Goal: Information Seeking & Learning: Learn about a topic

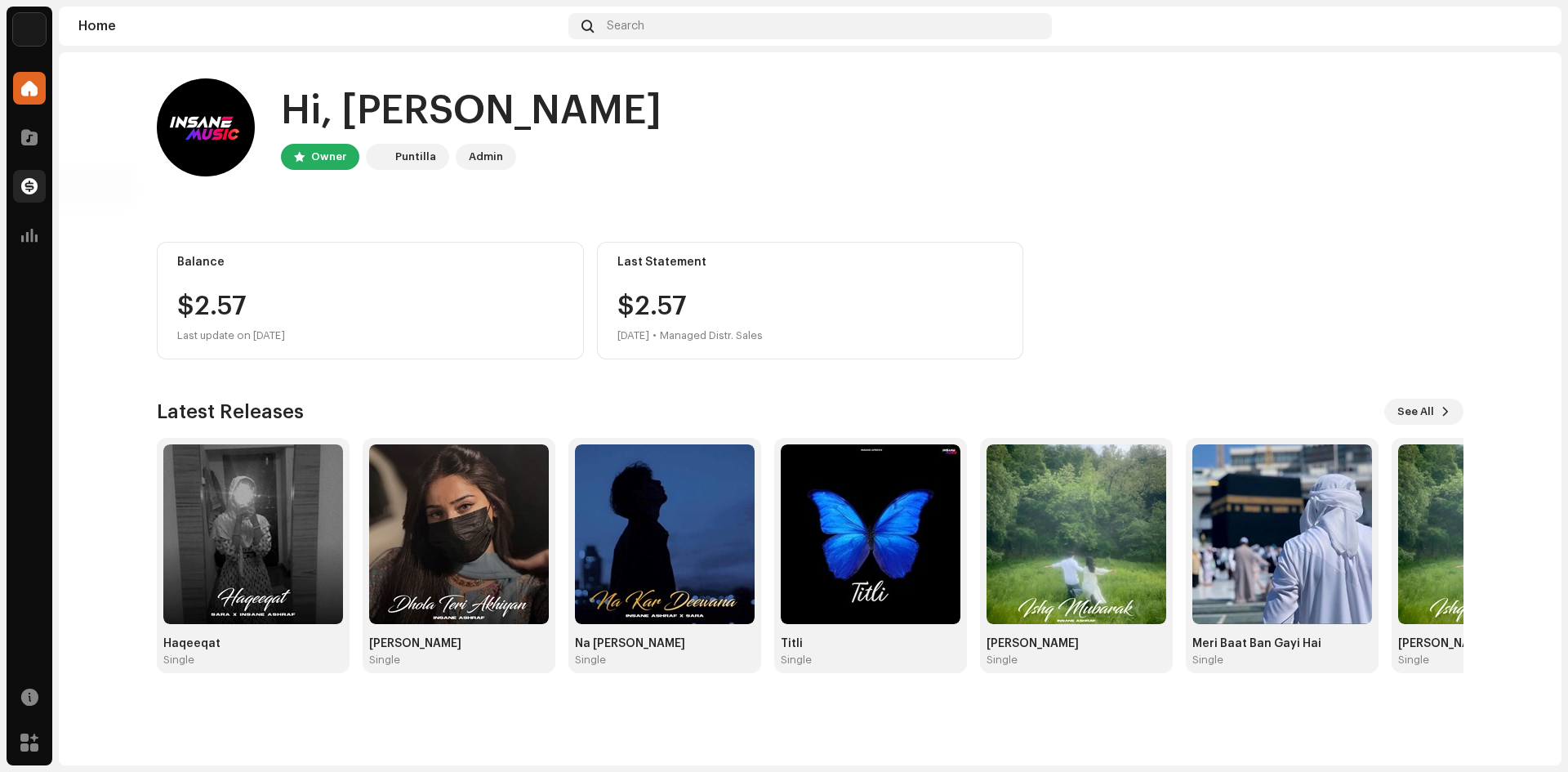
click at [37, 176] on div at bounding box center [29, 186] width 32 height 32
click at [34, 179] on span at bounding box center [29, 185] width 16 height 13
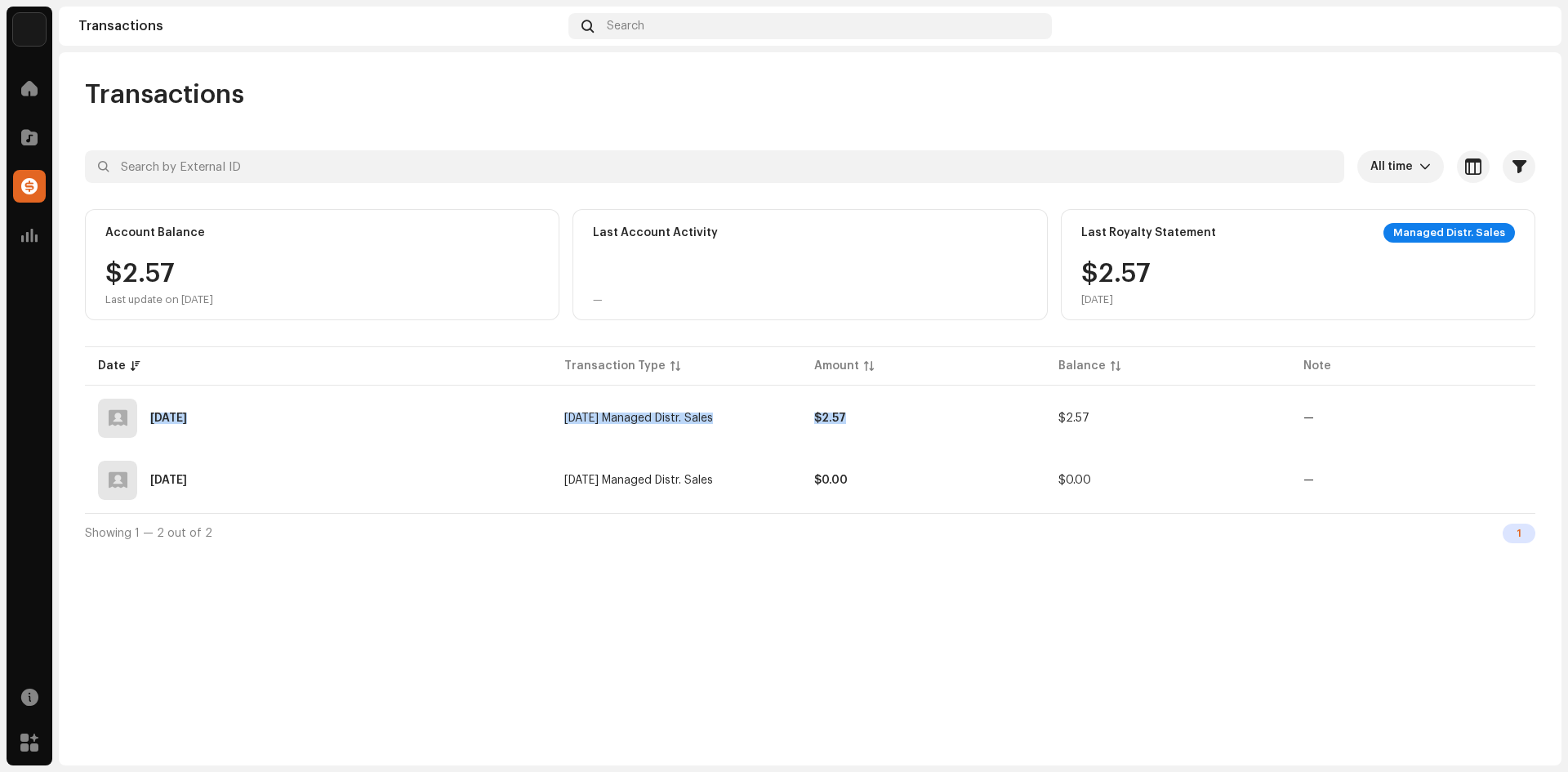
drag, startPoint x: 1020, startPoint y: 434, endPoint x: 94, endPoint y: 326, distance: 932.3
click at [93, 329] on div "All time Selected 0 Select all Options Filters Types Statements Payments Fees R…" at bounding box center [810, 351] width 1451 height 402
click at [95, 326] on div "All time Selected 0 Select all Options Filters Types Statements Payments Fees R…" at bounding box center [810, 351] width 1451 height 402
click at [221, 320] on div "Account Balance $2.57 Last update on Oct 10, 2025" at bounding box center [322, 264] width 474 height 111
drag, startPoint x: 220, startPoint y: 417, endPoint x: 107, endPoint y: 343, distance: 135.1
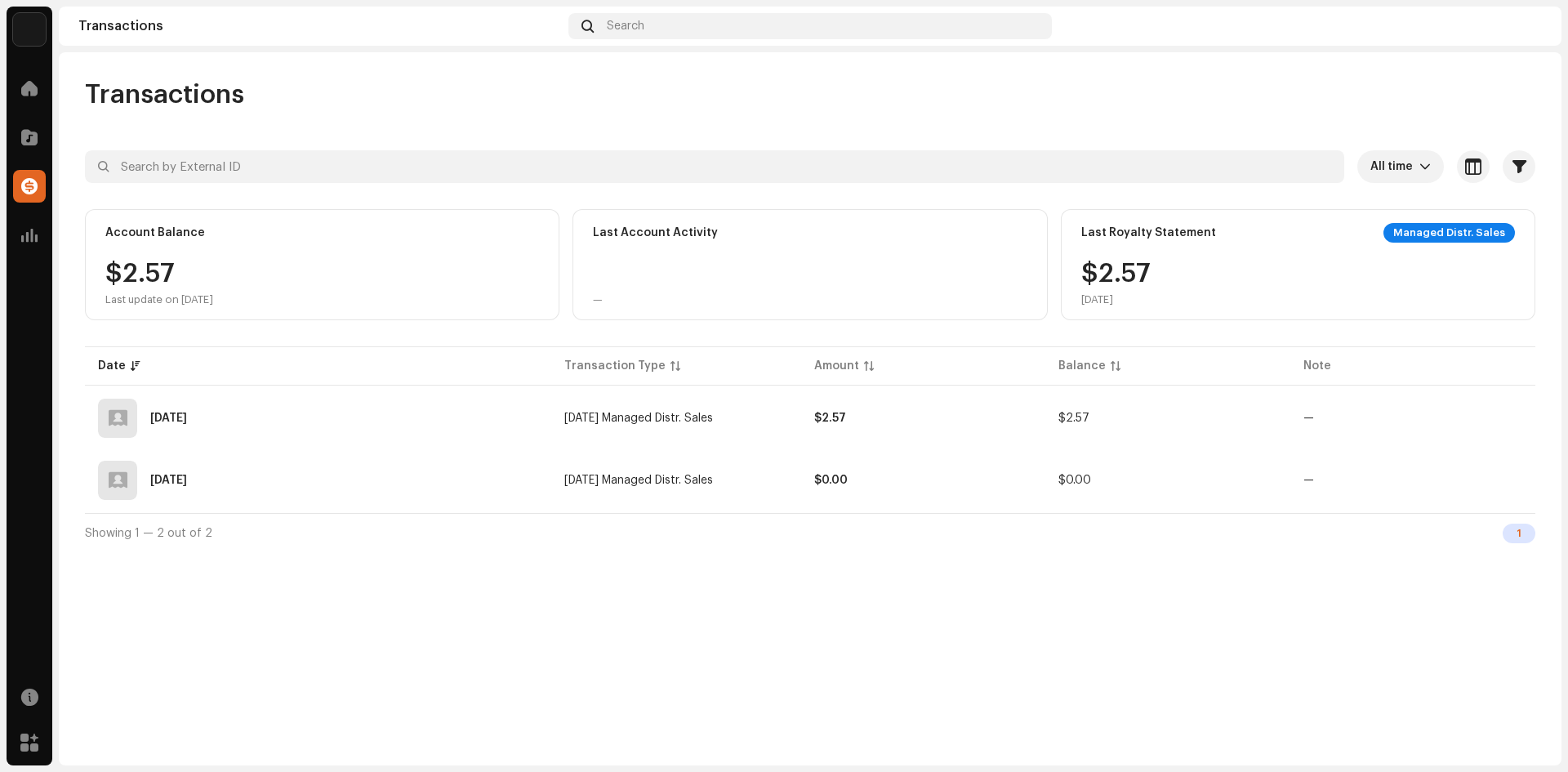
click at [112, 350] on table "Date Transaction Type Amount Balance Note Jul 11, 2025 Jun 2025 Managed Distr. …" at bounding box center [810, 428] width 1451 height 170
click at [106, 343] on table "Date Transaction Type Amount Balance Note Jul 11, 2025 Jun 2025 Managed Distr. …" at bounding box center [810, 428] width 1451 height 170
drag, startPoint x: 1429, startPoint y: 235, endPoint x: 1516, endPoint y: 235, distance: 87.0
click at [1448, 235] on div "Managed Distr. Sales" at bounding box center [1449, 232] width 132 height 20
click at [1516, 234] on div "Last Royalty Statement Managed Distr. Sales $2.57 Sep 2025" at bounding box center [1298, 264] width 474 height 111
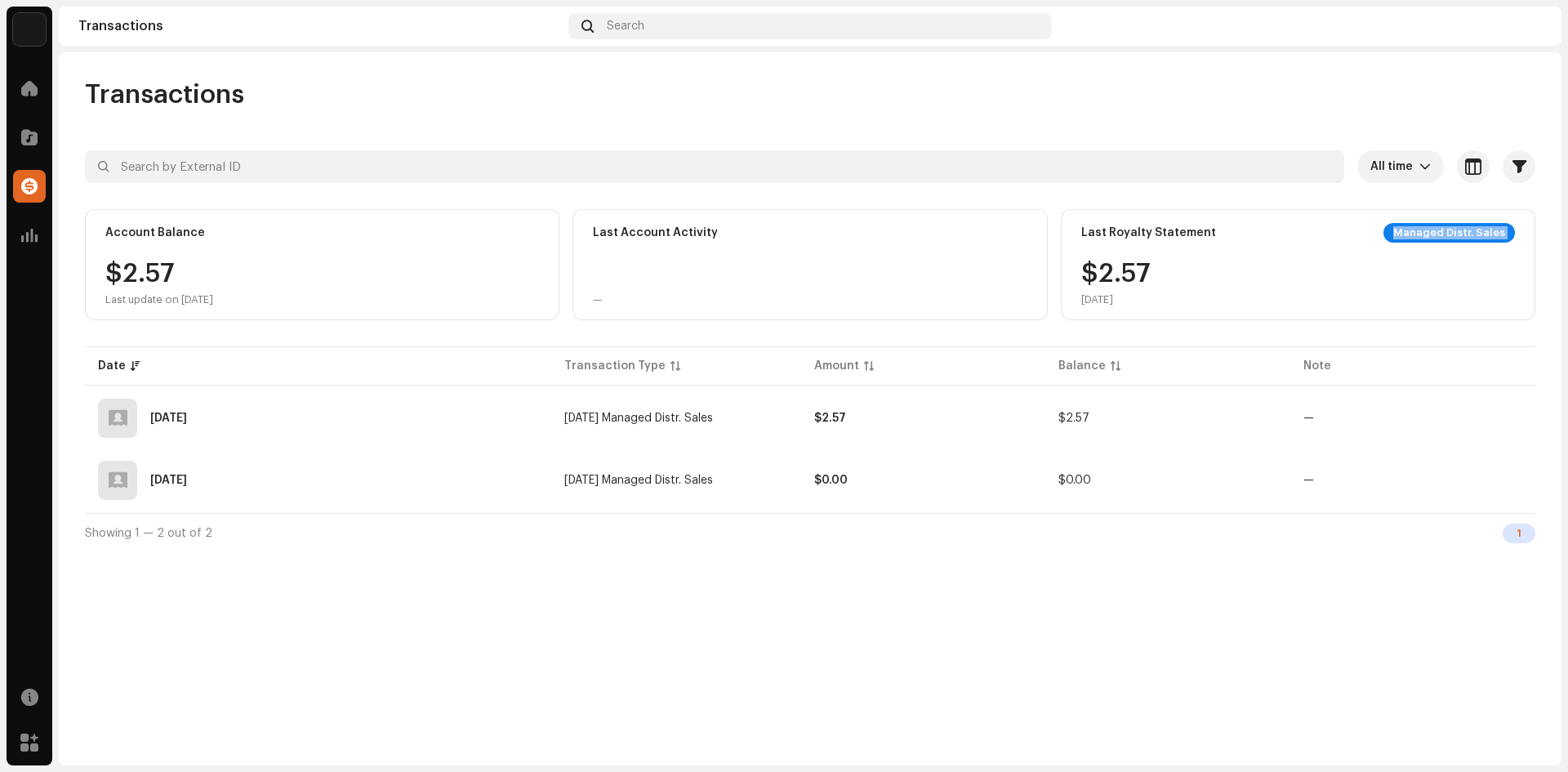
drag, startPoint x: 1516, startPoint y: 233, endPoint x: 1420, endPoint y: 238, distance: 96.1
click at [1420, 238] on div "Last Royalty Statement Managed Distr. Sales $2.57 Sep 2025" at bounding box center [1298, 264] width 474 height 111
click at [1420, 238] on div "Managed Distr. Sales" at bounding box center [1449, 232] width 132 height 20
click at [1213, 626] on div "Transactions All time Selected 0 Select all Options Filters Types Statements Pa…" at bounding box center [810, 408] width 1503 height 713
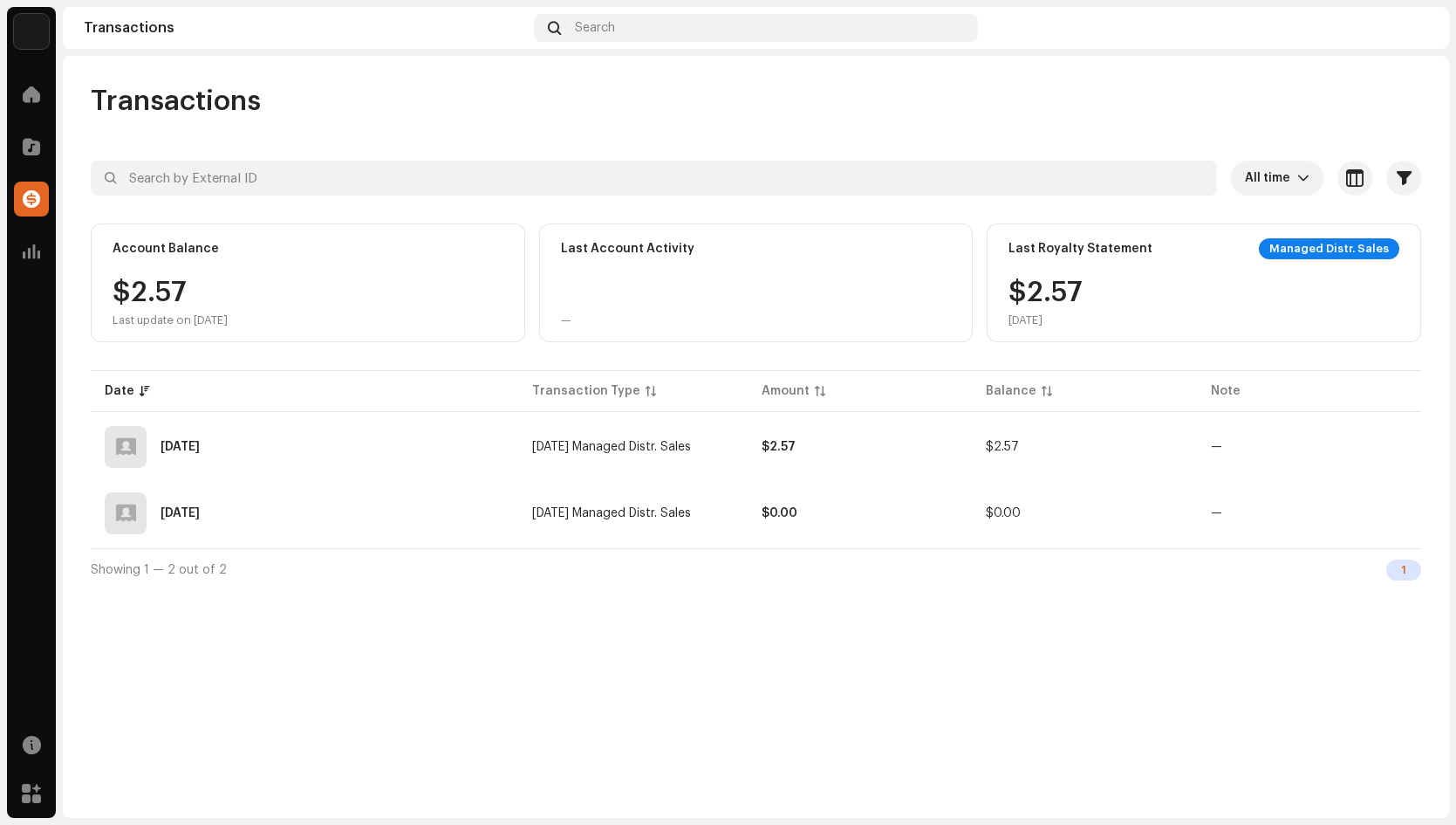
click at [1355, 249] on div "Managed Distr. Sales" at bounding box center [1329, 248] width 141 height 21
drag, startPoint x: 1380, startPoint y: 247, endPoint x: 1277, endPoint y: 253, distance: 103.2
click at [1277, 253] on div "Last Royalty Statement Managed Distr. Sales $2.57 Sep 2025" at bounding box center [1203, 283] width 434 height 119
click at [1320, 248] on div "Managed Distr. Sales" at bounding box center [1329, 248] width 141 height 21
click at [1310, 177] on p-select "All time" at bounding box center [1277, 178] width 93 height 35
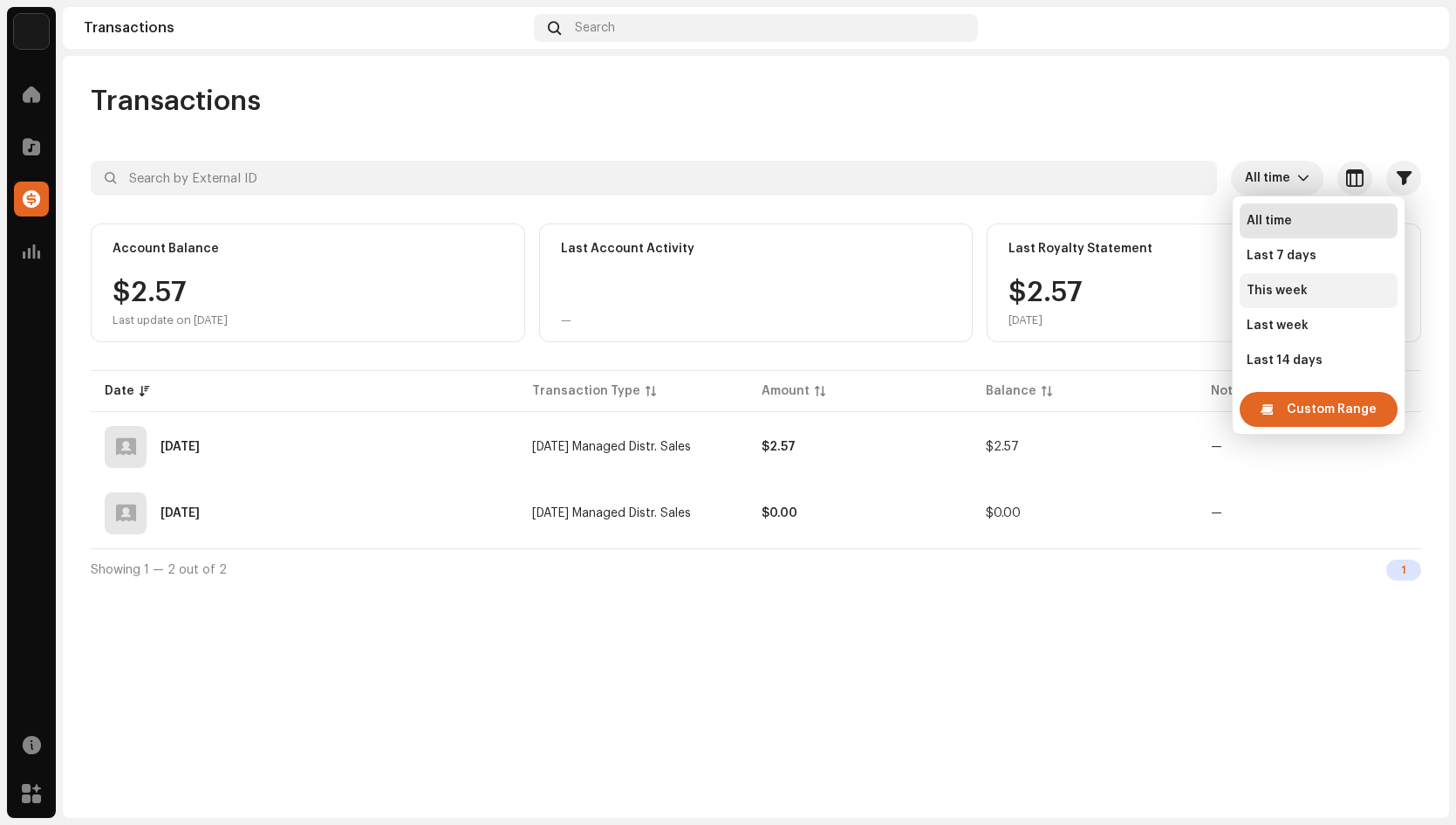
drag, startPoint x: 1310, startPoint y: 177, endPoint x: 1266, endPoint y: 283, distance: 114.8
click at [1266, 283] on body "Insane Music Home Catalog Transactions Analytics Resources Marketplace Transact…" at bounding box center [728, 412] width 1456 height 825
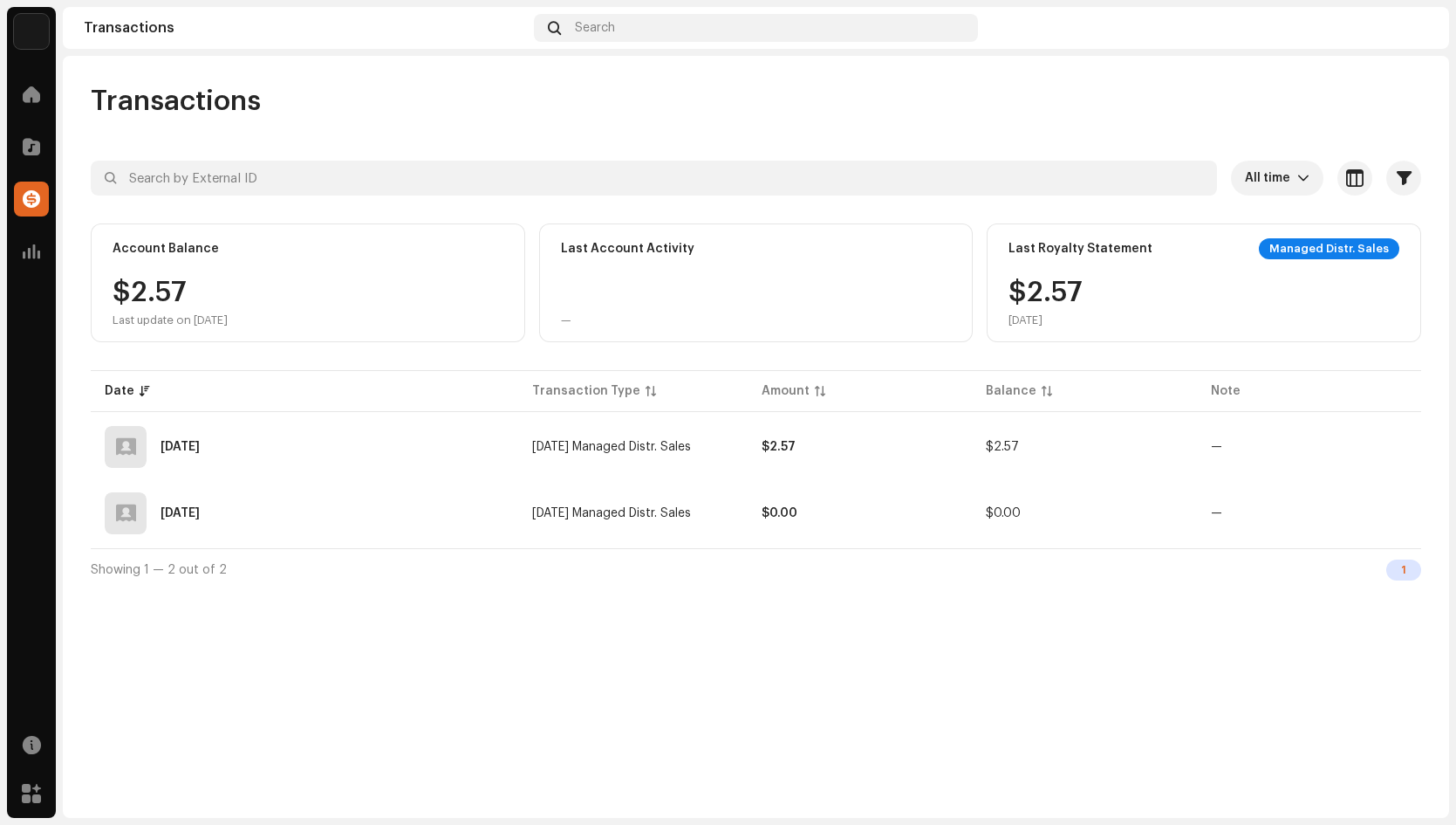
click at [1085, 278] on div "$2.57 Sep 2025" at bounding box center [1203, 303] width 391 height 49
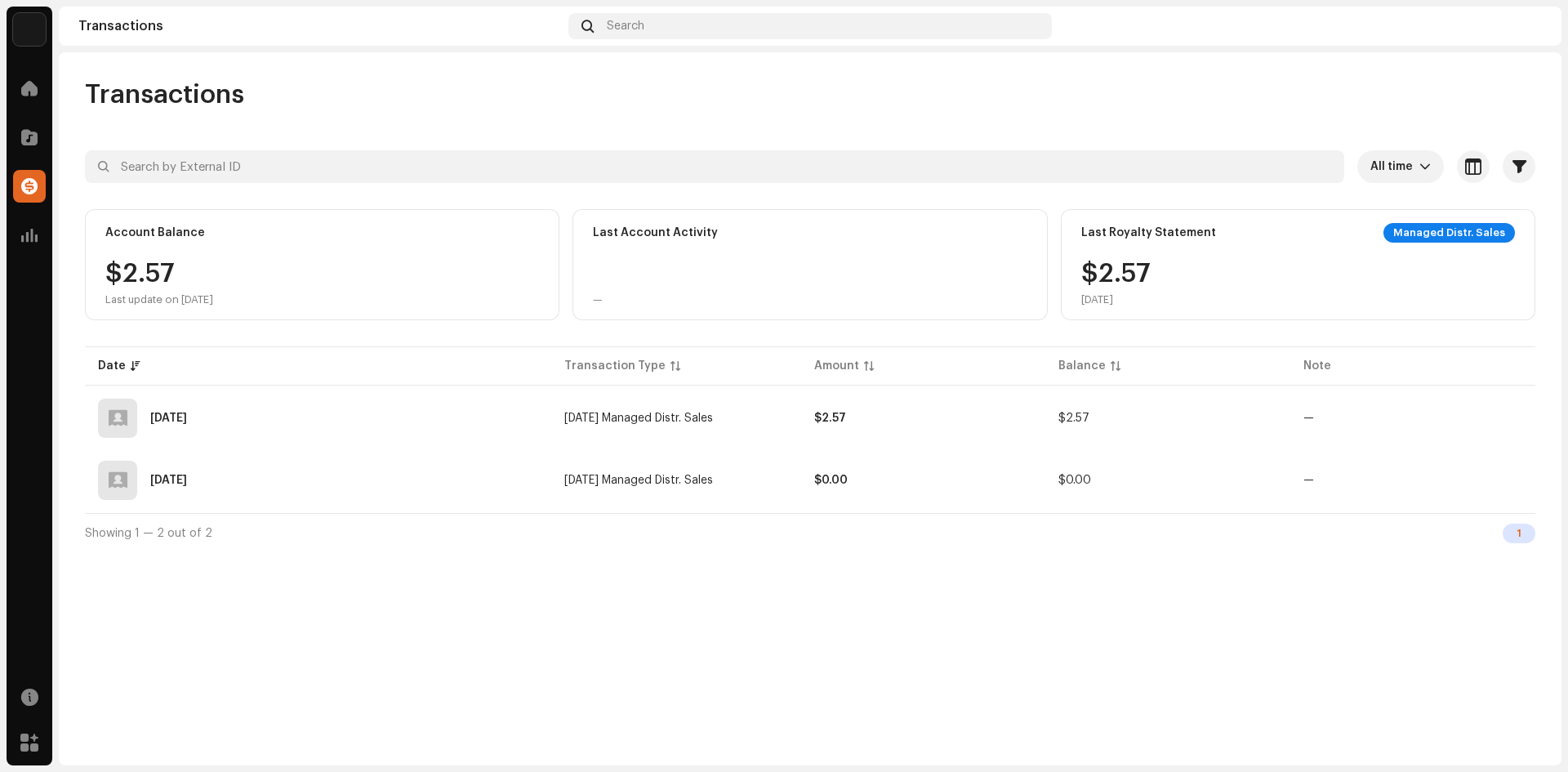
click at [1073, 107] on div "Transactions" at bounding box center [810, 94] width 1451 height 32
click at [1504, 477] on span "button" at bounding box center [1510, 480] width 12 height 13
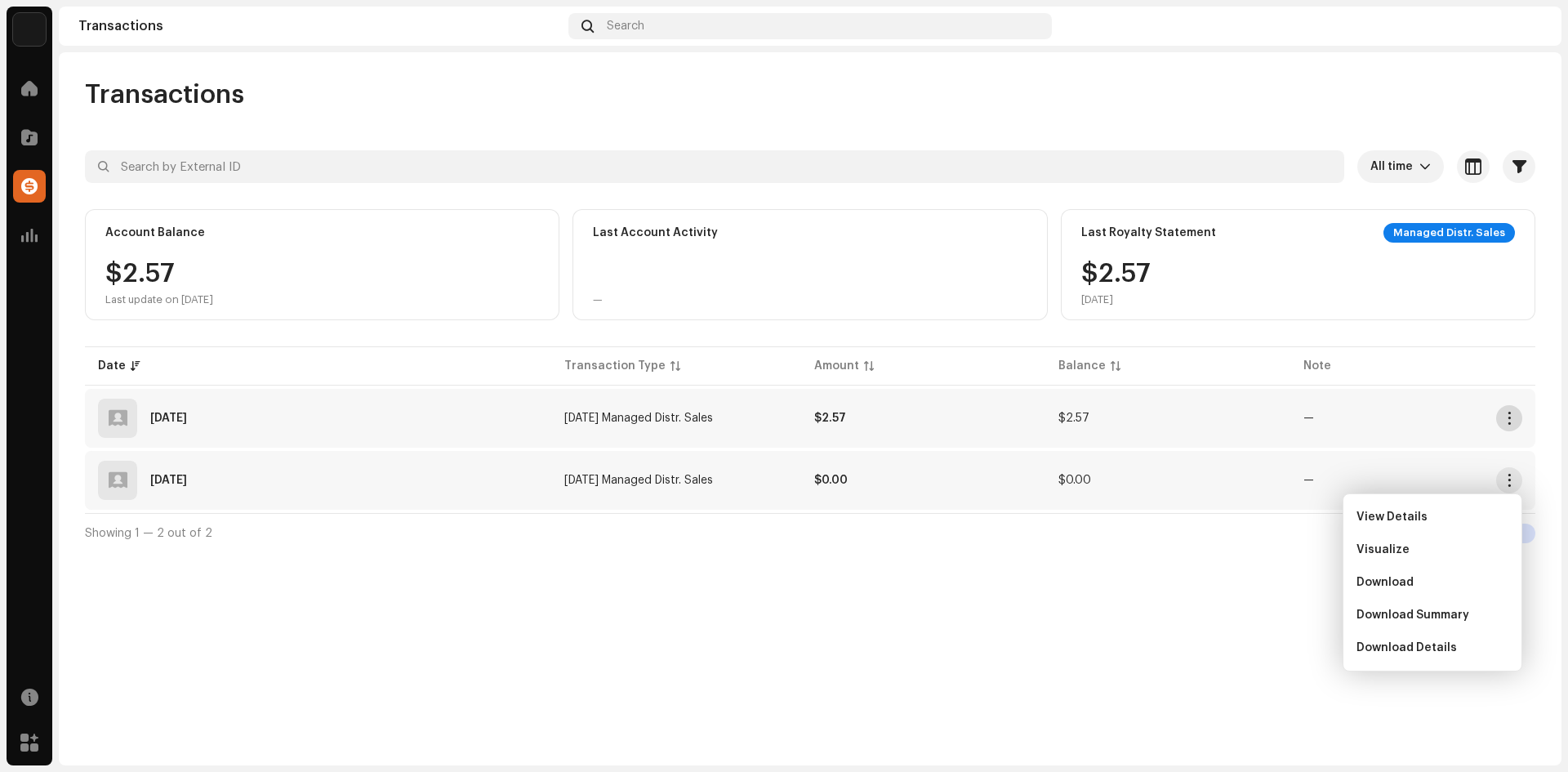
click at [1517, 428] on button "button" at bounding box center [1509, 417] width 26 height 26
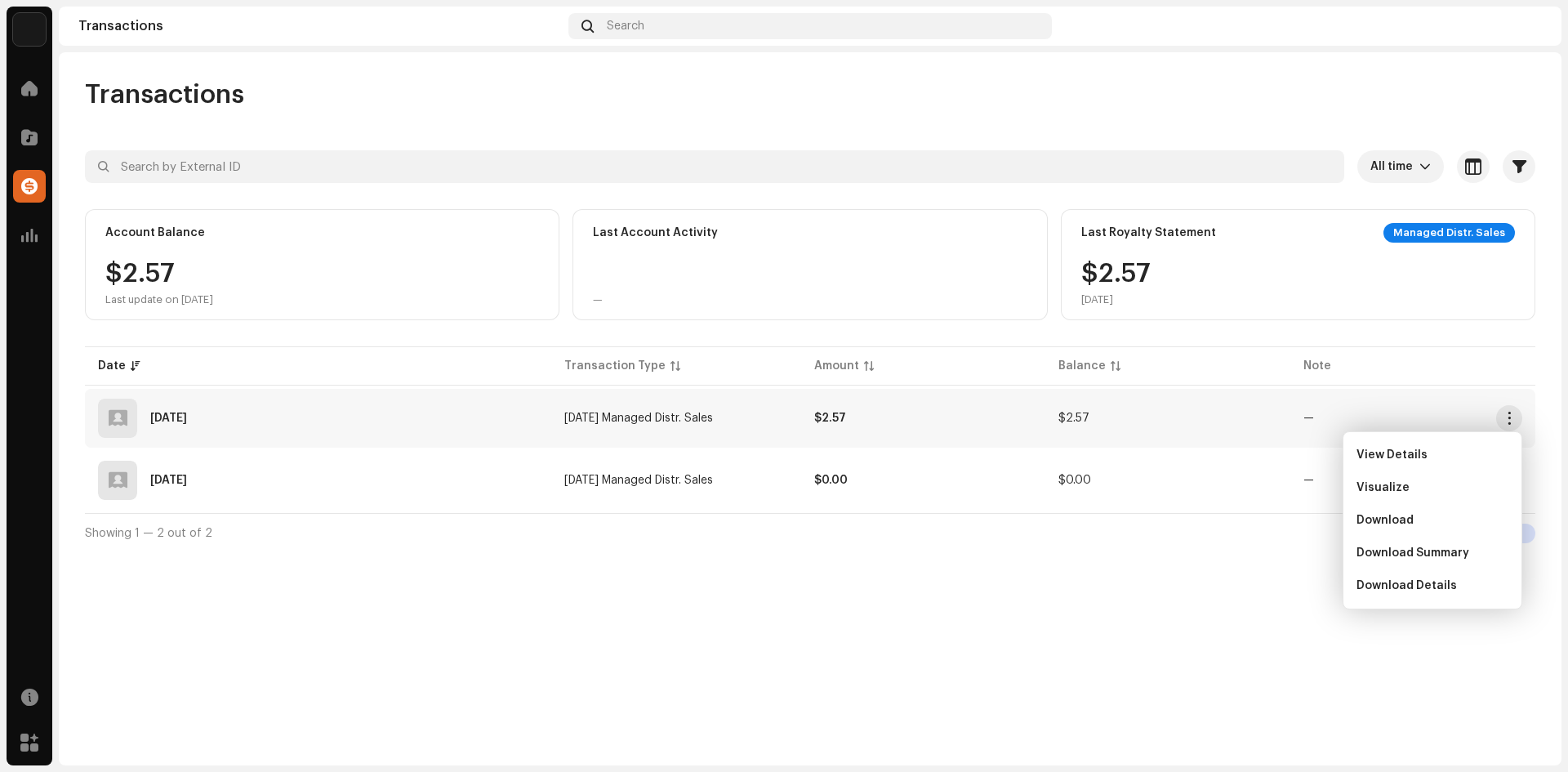
click at [1232, 528] on div "Showing 1 — 2 out of 2 1" at bounding box center [810, 532] width 1451 height 39
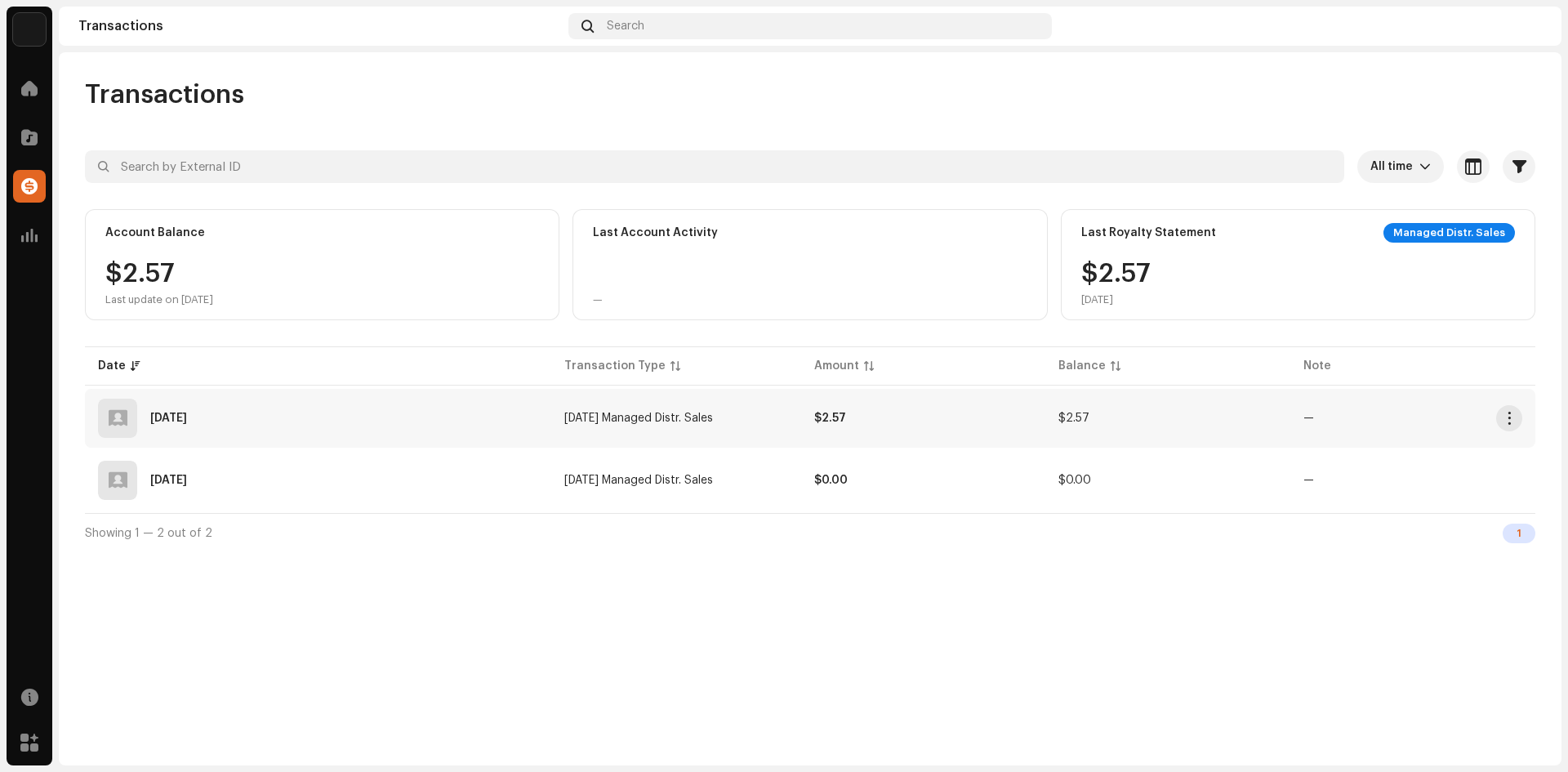
drag, startPoint x: 1367, startPoint y: 489, endPoint x: 153, endPoint y: 405, distance: 1216.9
click at [153, 405] on tbody "Jul 11, 2025 Jun 2025 Managed Distr. Sales $2.57 $2.57 — Apr 1, 2025 Mar 2025 M…" at bounding box center [810, 449] width 1451 height 121
click at [165, 395] on td "Jul 11, 2025" at bounding box center [318, 417] width 467 height 59
drag, startPoint x: 449, startPoint y: 336, endPoint x: 483, endPoint y: 309, distance: 43.4
click at [448, 336] on div "All time Selected 0 Select all Options Filters Types Statements Payments Fees R…" at bounding box center [810, 351] width 1451 height 402
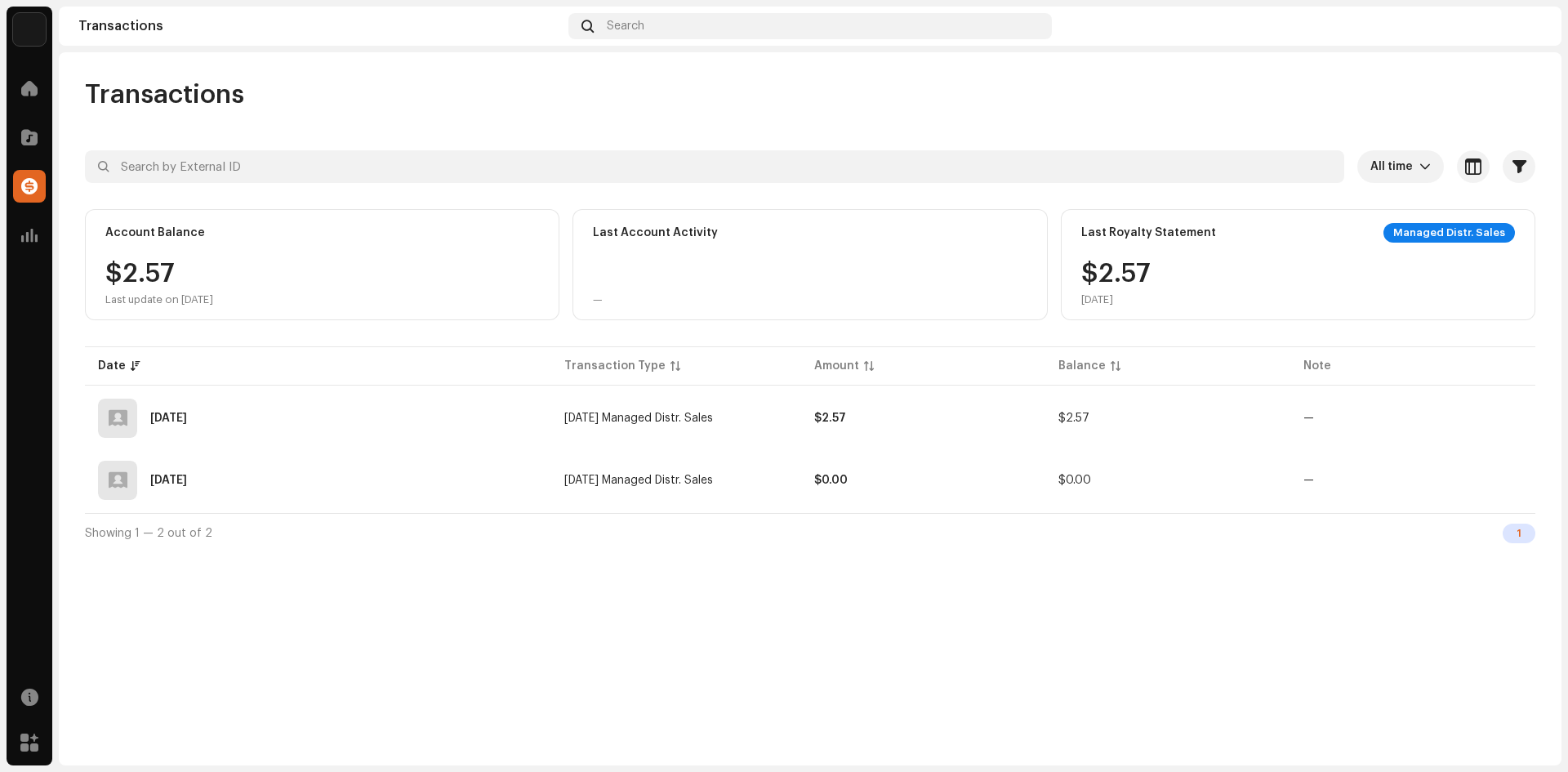
click at [484, 305] on div "$2.57 Last update on Oct 10, 2025" at bounding box center [322, 283] width 434 height 46
click at [755, 306] on div "Last Account Activity —" at bounding box center [810, 264] width 474 height 111
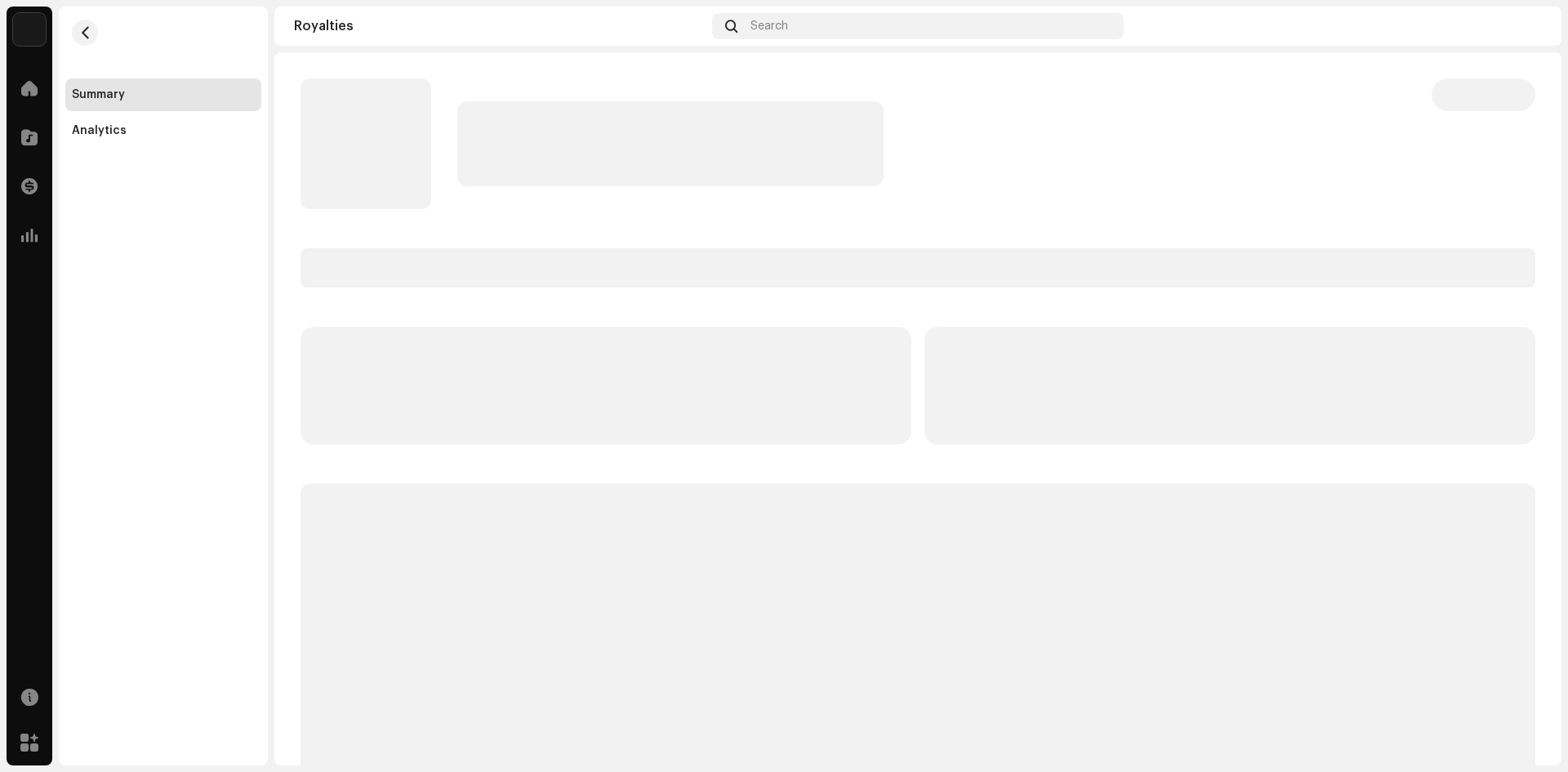
click at [11, 87] on div "Home" at bounding box center [30, 88] width 46 height 46
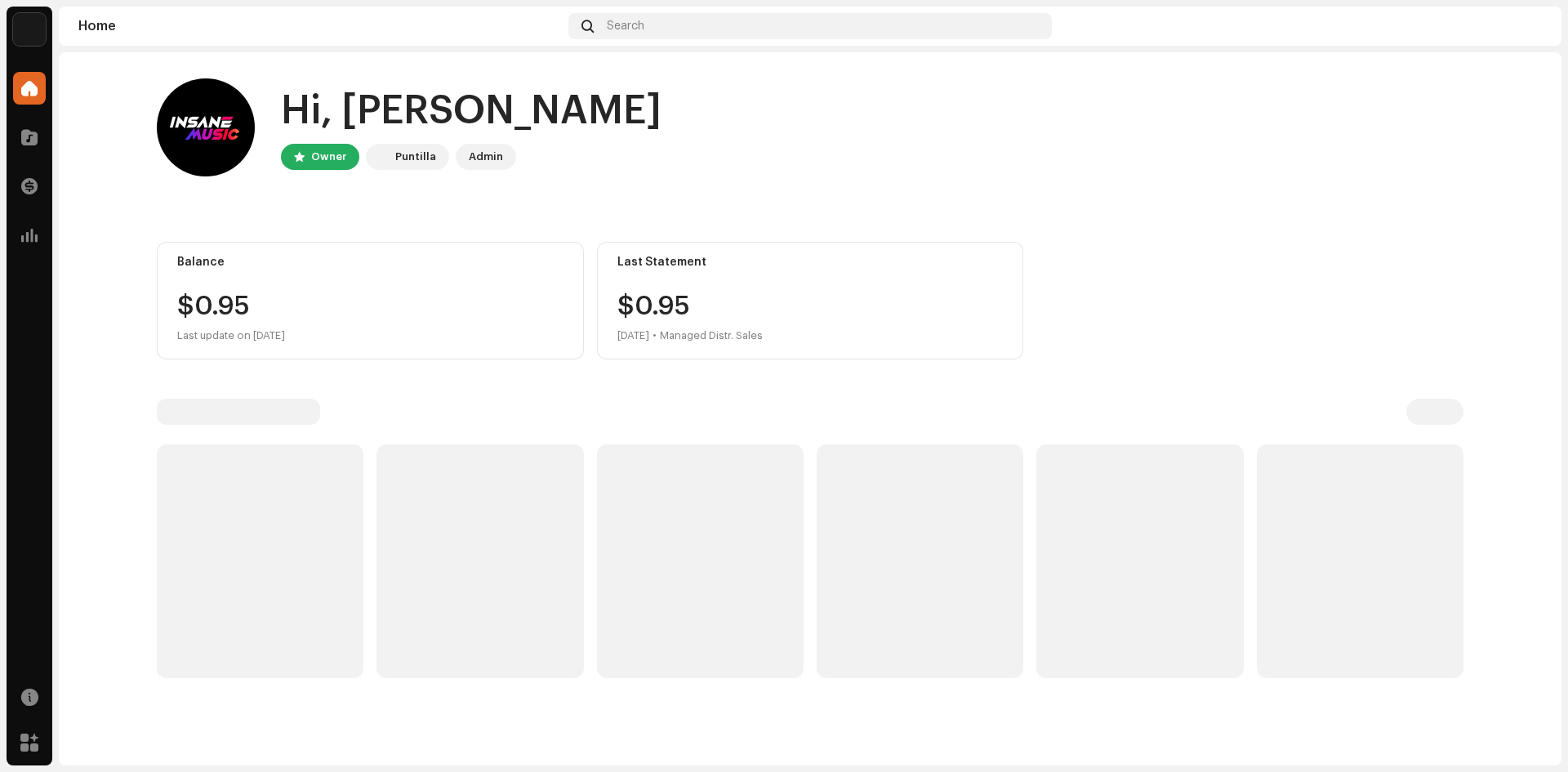
click at [11, 86] on div "Home" at bounding box center [30, 88] width 46 height 46
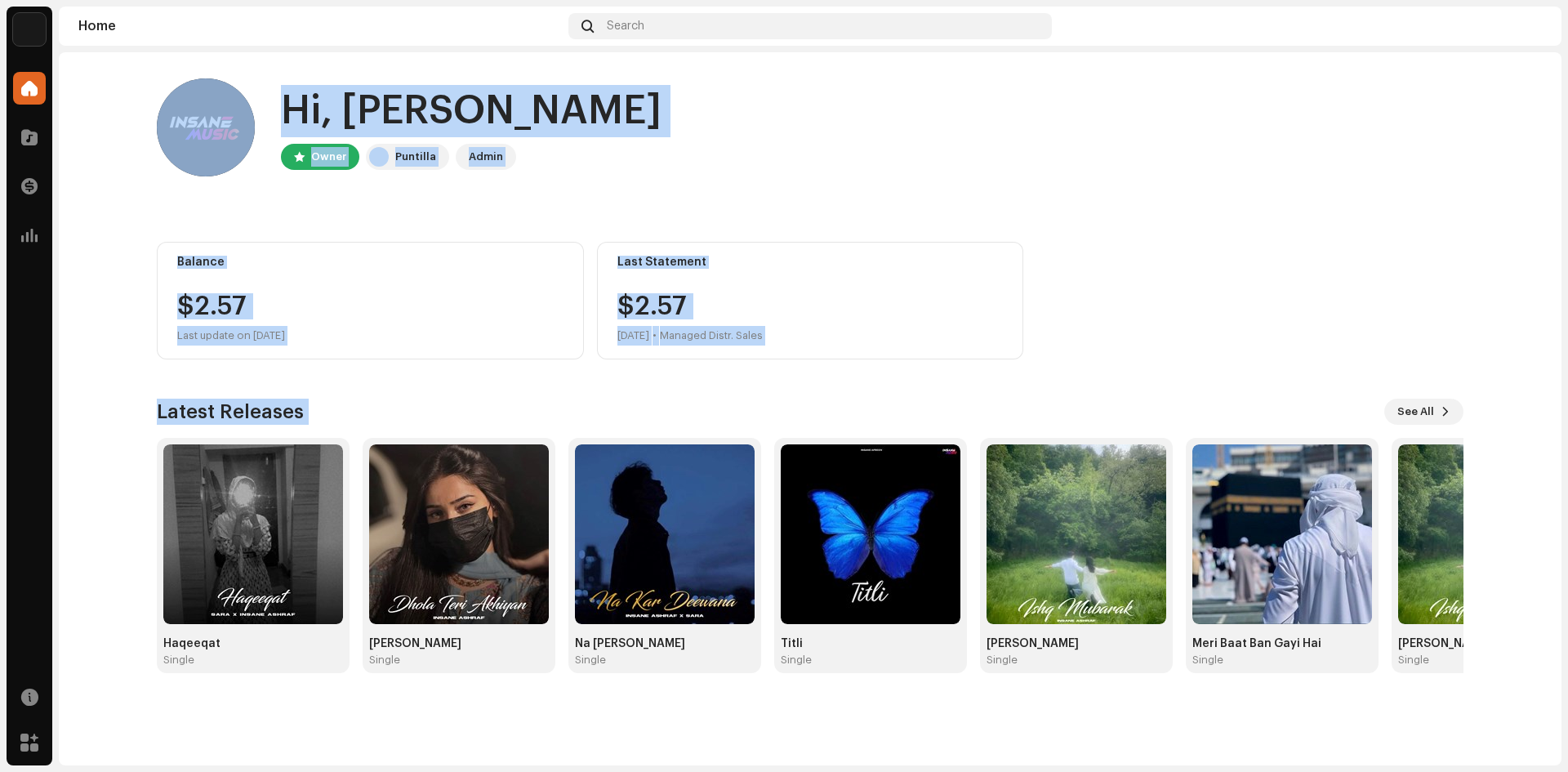
drag, startPoint x: 133, startPoint y: 220, endPoint x: 1528, endPoint y: 696, distance: 1474.0
click at [1528, 696] on home-home "Hi, [PERSON_NAME] Owner Puntilla Admin Balance $2.57 Last update on [DATE] Last…" at bounding box center [810, 375] width 1503 height 647
click at [1478, 699] on div "Hi, [PERSON_NAME] Owner Puntilla Admin Balance $2.57 Last update on [DATE] Last…" at bounding box center [810, 408] width 1503 height 713
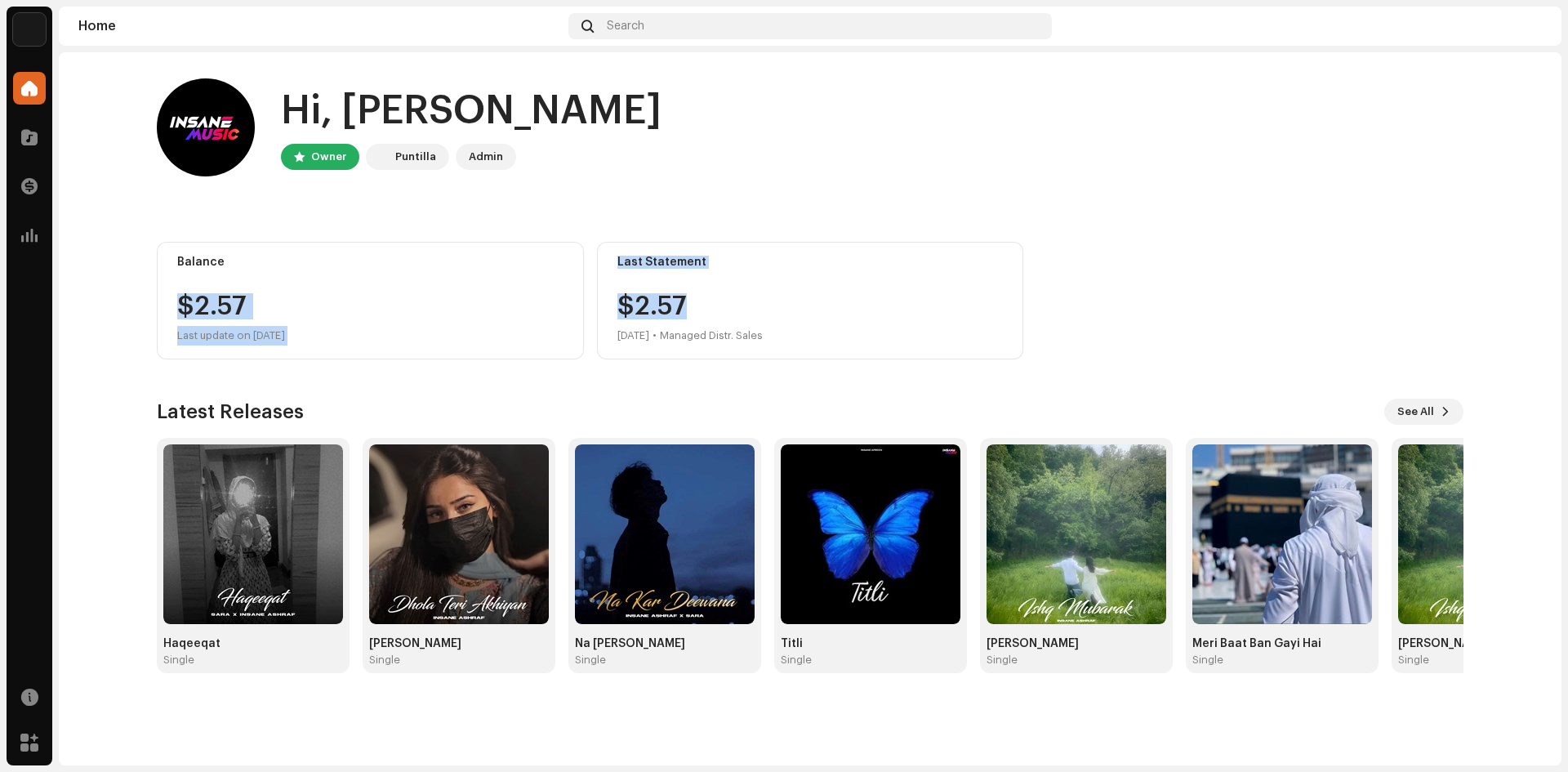
drag, startPoint x: 749, startPoint y: 310, endPoint x: 111, endPoint y: 290, distance: 638.3
click at [111, 290] on home-home "Hi, [PERSON_NAME] Owner Puntilla Admin Balance $2.57 Last update on [DATE] Last…" at bounding box center [810, 375] width 1503 height 647
click at [216, 231] on div "Hi, [PERSON_NAME] Owner Puntilla Admin Balance $2.57 Last update on [DATE] Last…" at bounding box center [810, 375] width 1307 height 647
drag, startPoint x: 133, startPoint y: 234, endPoint x: 1183, endPoint y: 323, distance: 1053.8
click at [1183, 323] on div "Hi, [PERSON_NAME] Owner Puntilla Admin Balance $2.57 Last update on [DATE] Last…" at bounding box center [810, 375] width 1359 height 647
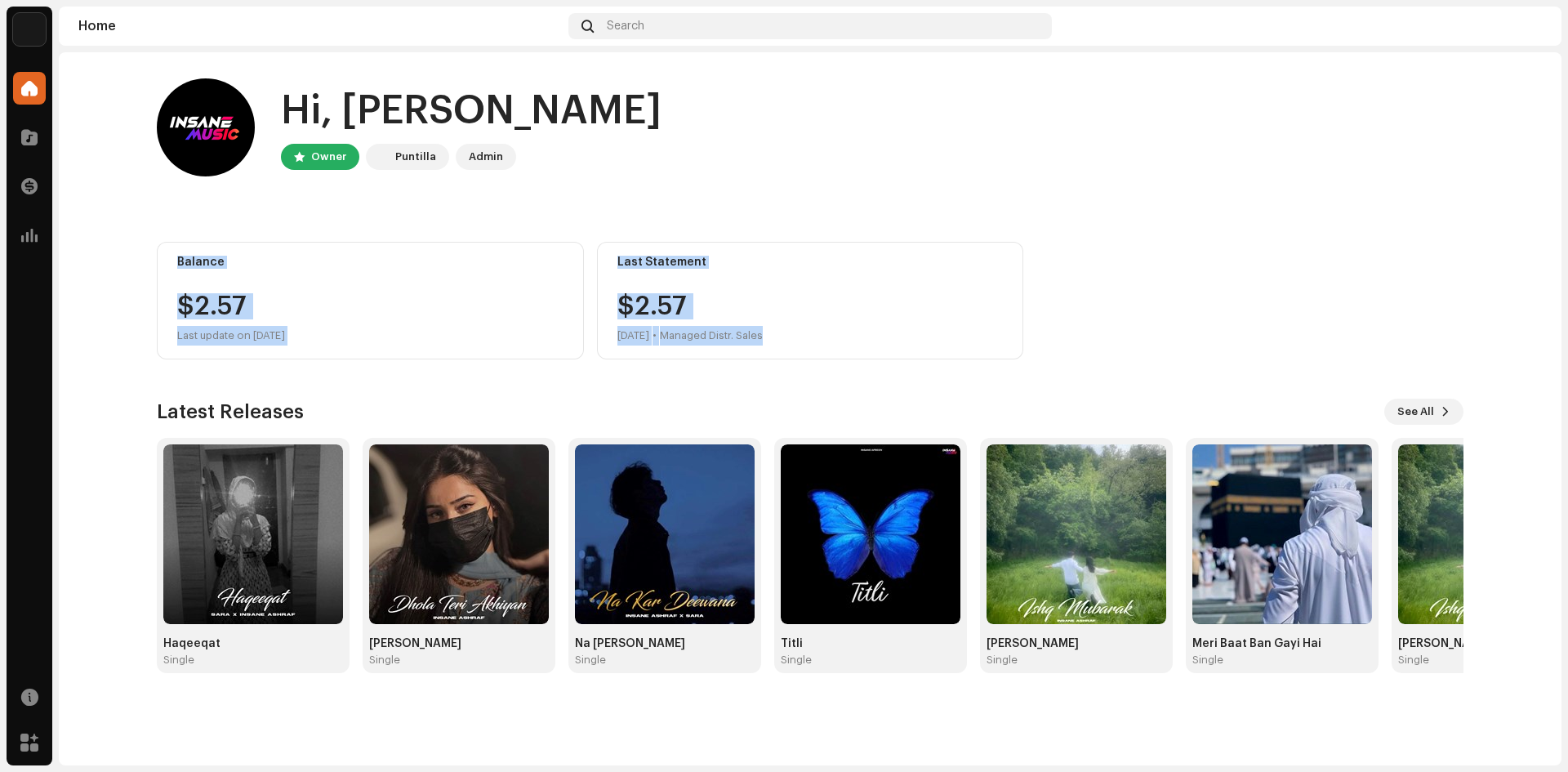
click at [1184, 321] on div "Balance $2.57 Last update on [DATE] Last Statement $2.57 [DATE] • Managed Distr…" at bounding box center [810, 300] width 1307 height 117
click at [226, 145] on img at bounding box center [205, 127] width 98 height 98
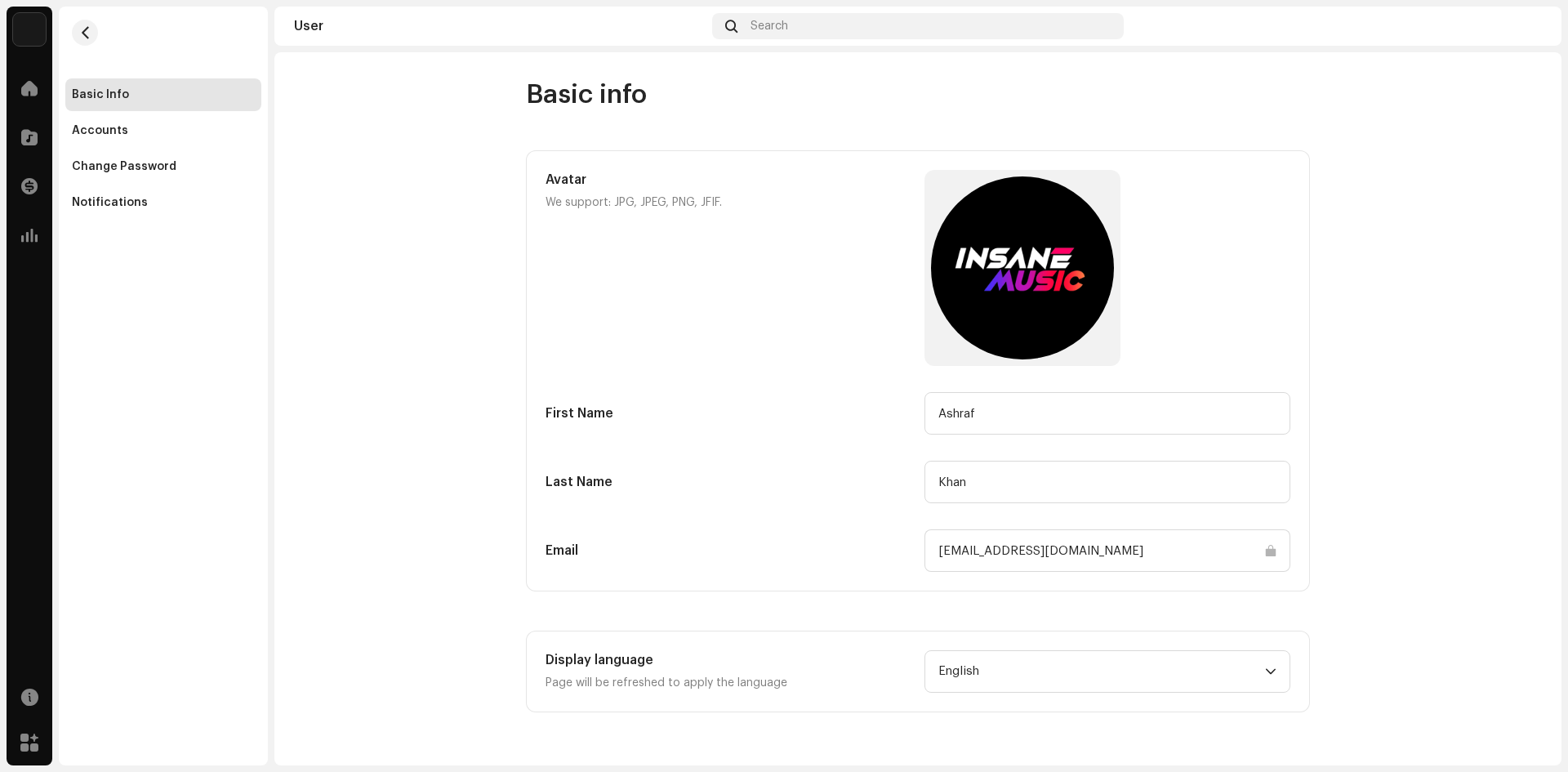
click at [504, 277] on div "Basic info Avatar We support: JPG, JPEG, PNG, JFIF. First Name Ashraf Last Name…" at bounding box center [918, 395] width 837 height 633
click at [125, 133] on div "Accounts" at bounding box center [163, 130] width 183 height 13
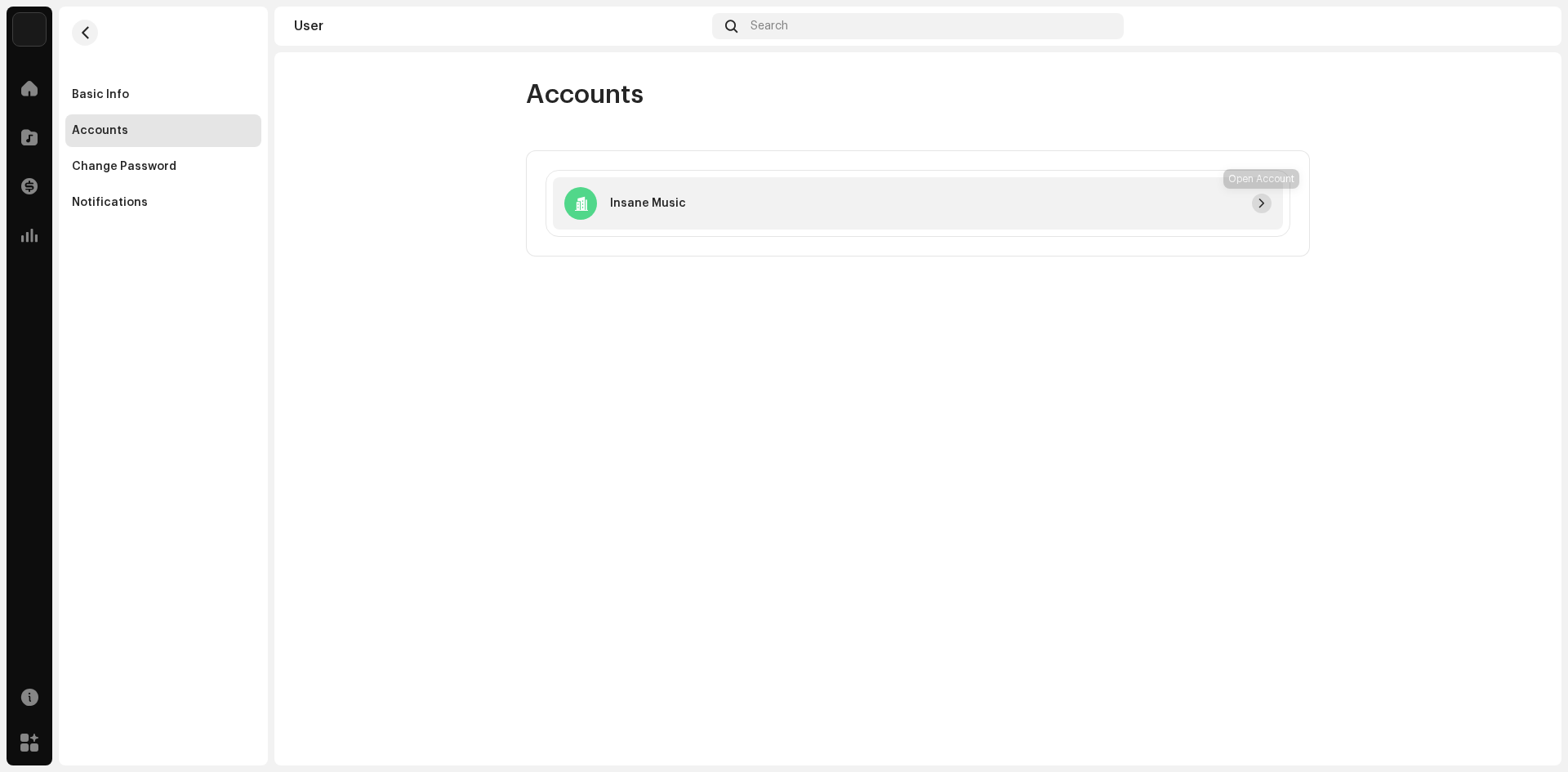
click at [1264, 205] on span "button" at bounding box center [1262, 203] width 10 height 13
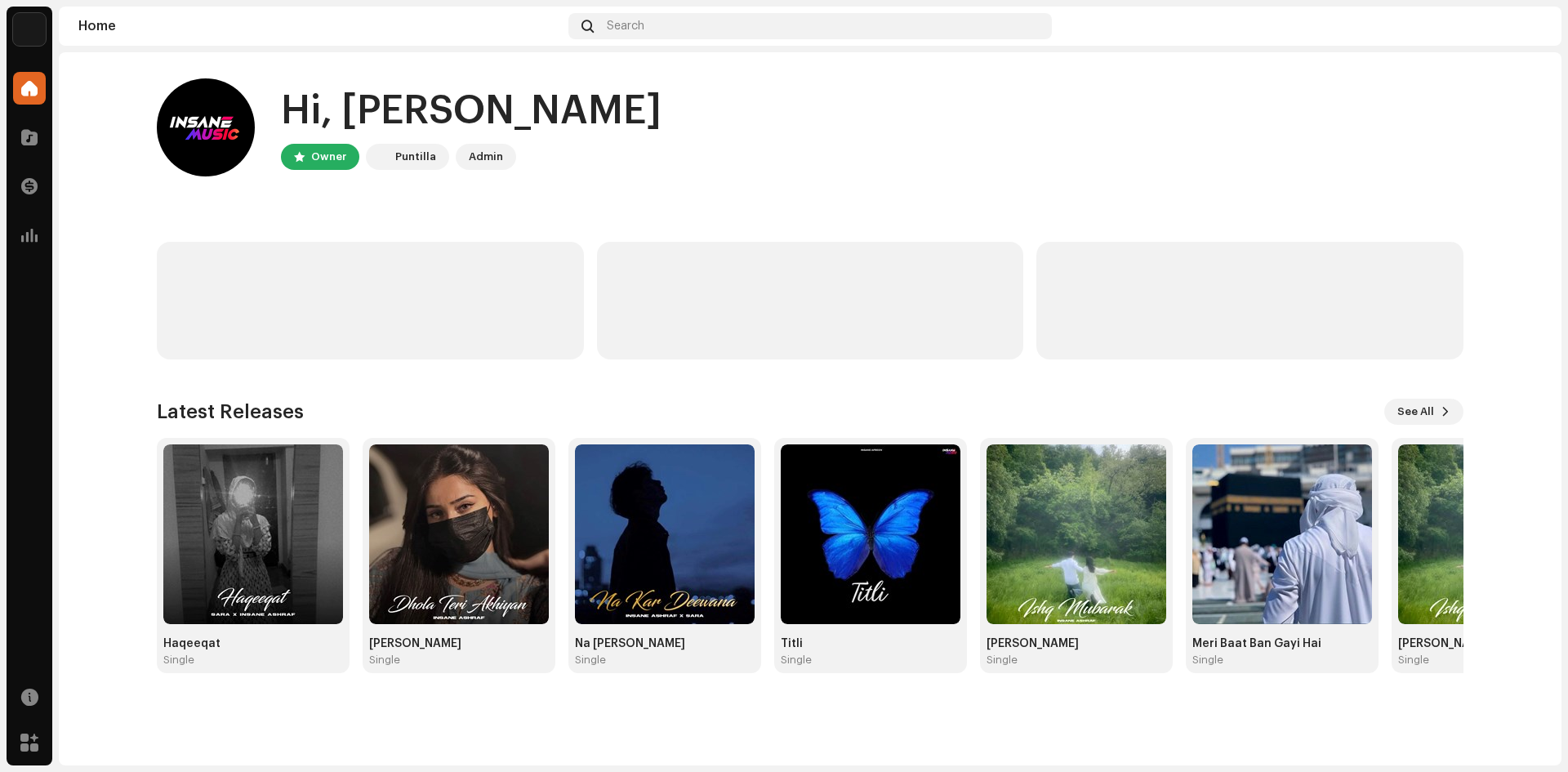
drag, startPoint x: 379, startPoint y: 152, endPoint x: 512, endPoint y: 176, distance: 135.1
click at [512, 176] on div "Hi, [PERSON_NAME] Owner Puntilla Admin" at bounding box center [810, 127] width 1307 height 98
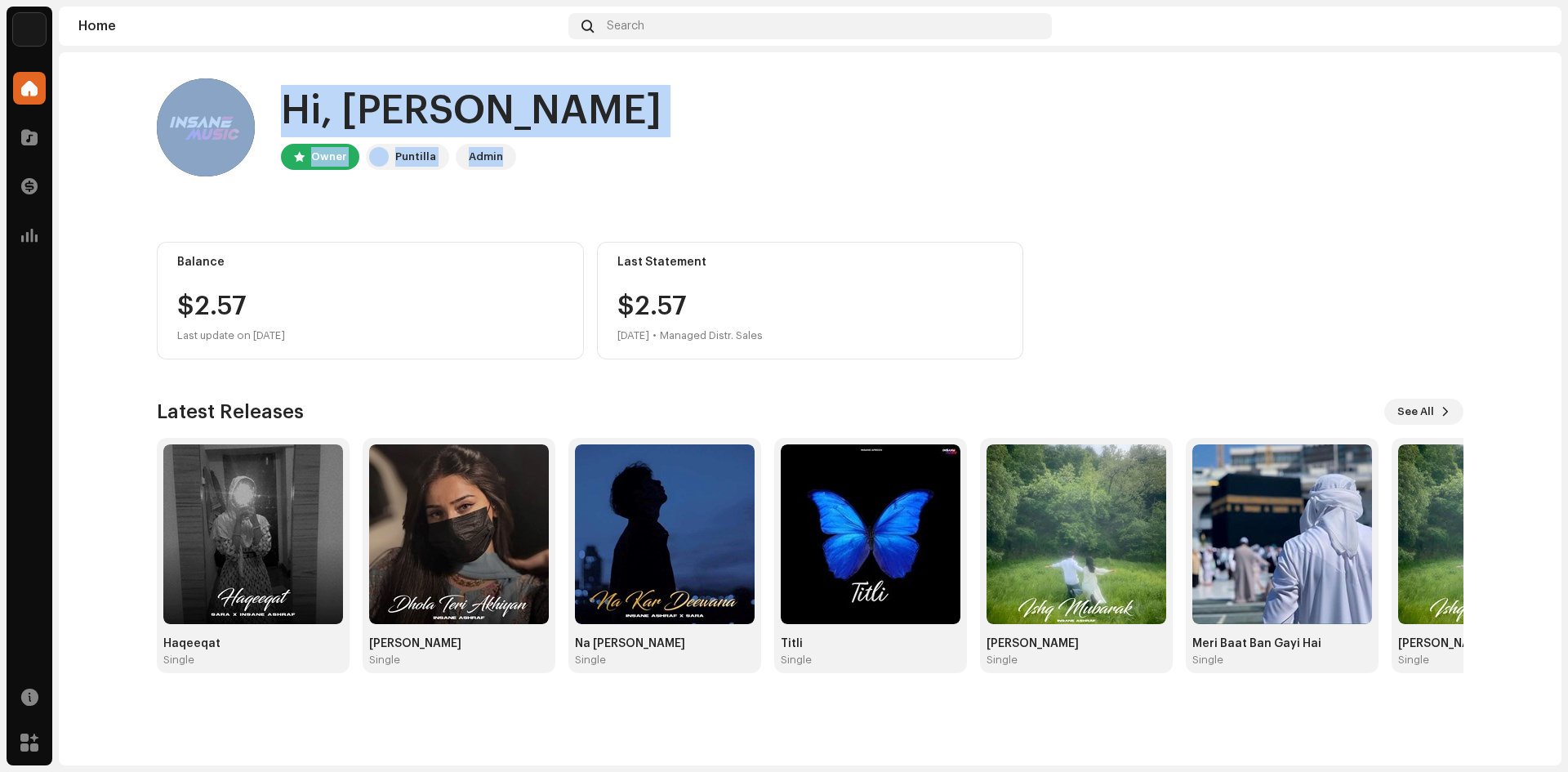
drag, startPoint x: 508, startPoint y: 162, endPoint x: 57, endPoint y: 114, distance: 453.5
click at [57, 114] on div "Insane Music Home Catalog Transactions Analytics Resources Marketplace Home Sea…" at bounding box center [784, 386] width 1568 height 772
click at [196, 113] on img at bounding box center [205, 127] width 98 height 98
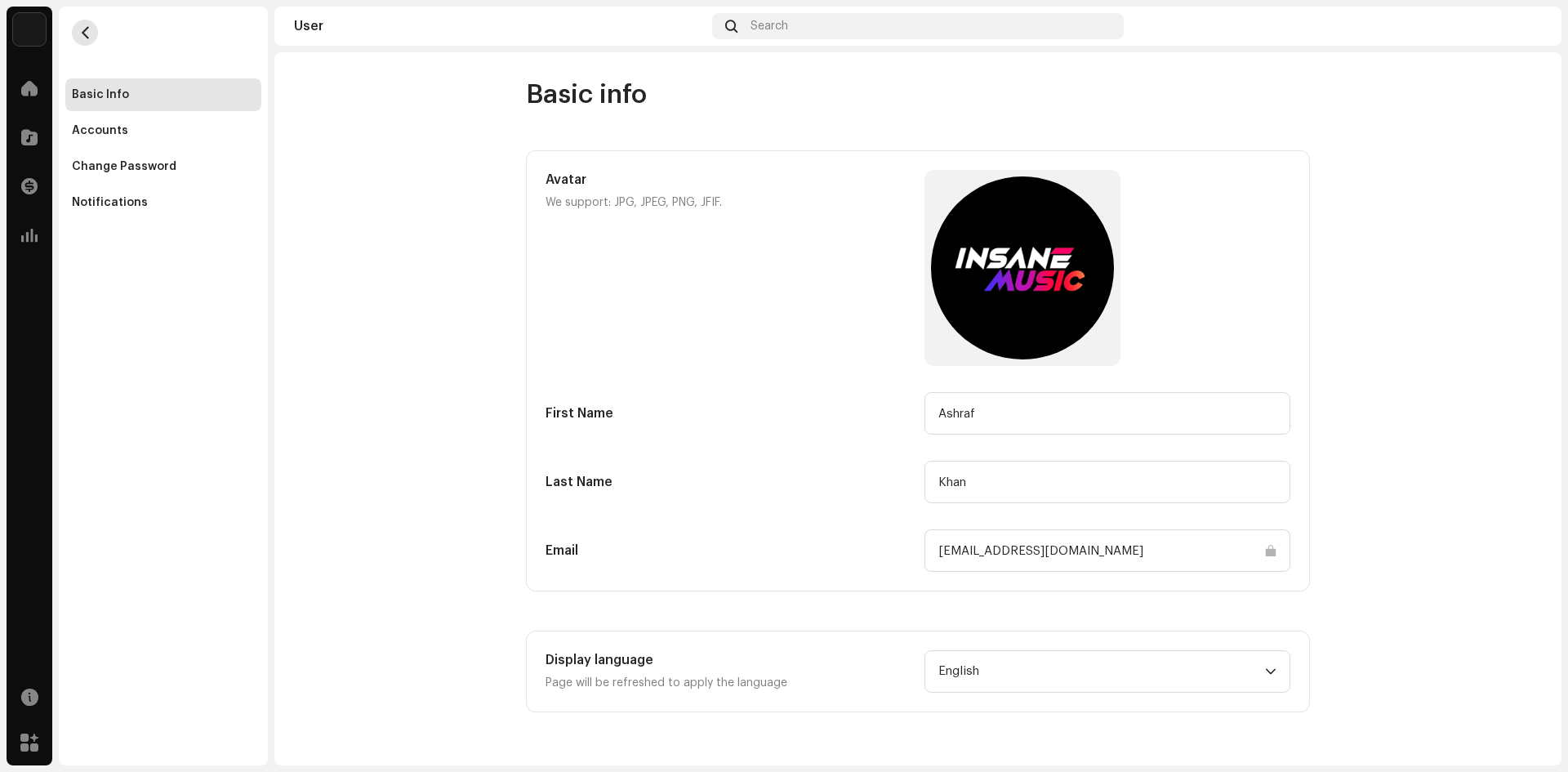
click at [95, 40] on button "button" at bounding box center [85, 32] width 26 height 26
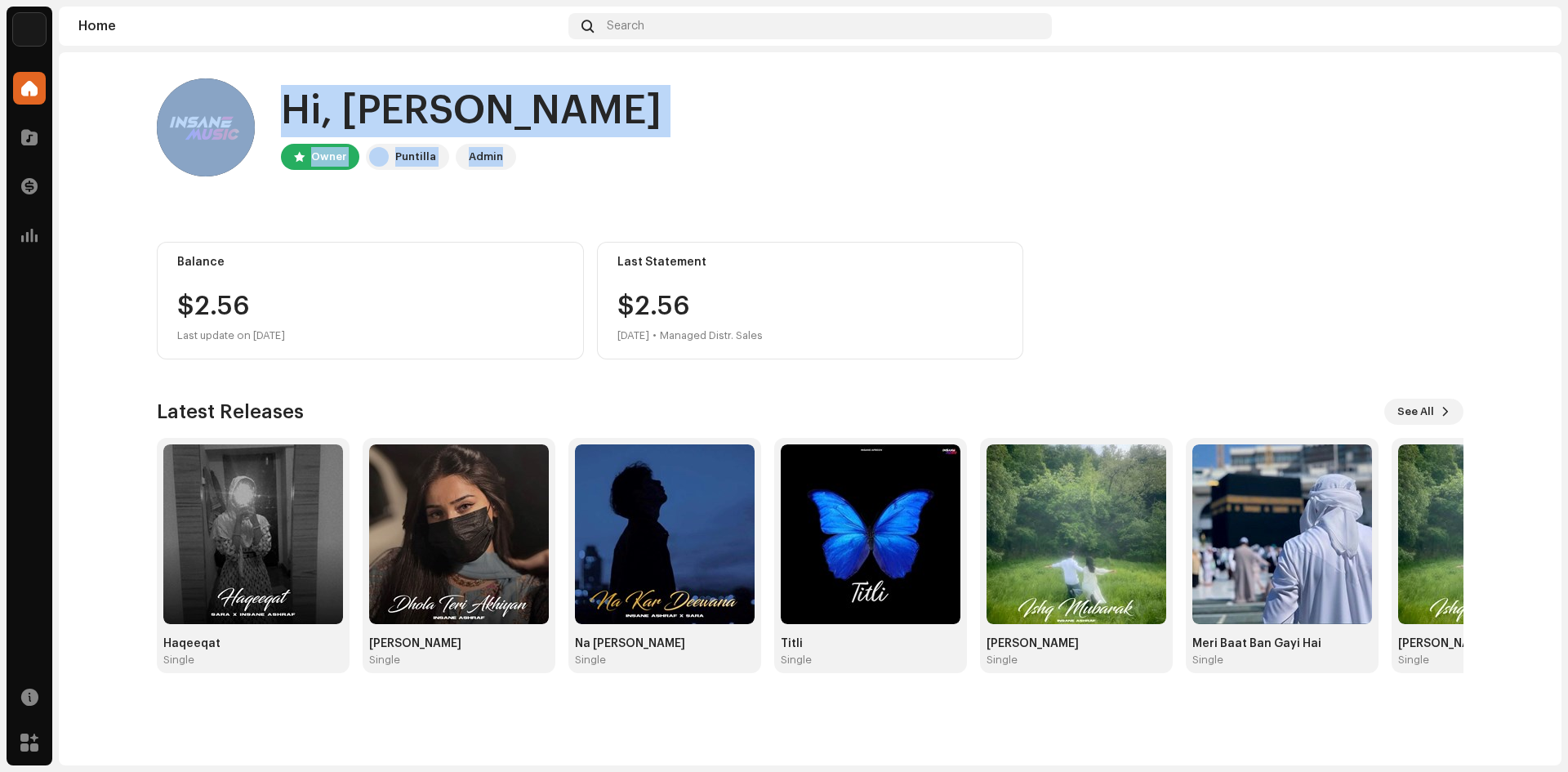
drag, startPoint x: 525, startPoint y: 174, endPoint x: 691, endPoint y: 159, distance: 166.7
click at [691, 161] on div "Hi, [PERSON_NAME] Owner Puntilla Admin" at bounding box center [810, 127] width 1307 height 98
click at [816, 192] on home-user "Hi, [PERSON_NAME] Owner Puntilla Admin" at bounding box center [810, 140] width 1307 height 124
drag, startPoint x: 327, startPoint y: 115, endPoint x: 721, endPoint y: 173, distance: 398.2
click at [720, 181] on div "Hi, [PERSON_NAME] Owner Puntilla Admin Balance $2.57 Last update on [DATE] Last…" at bounding box center [810, 375] width 1359 height 647
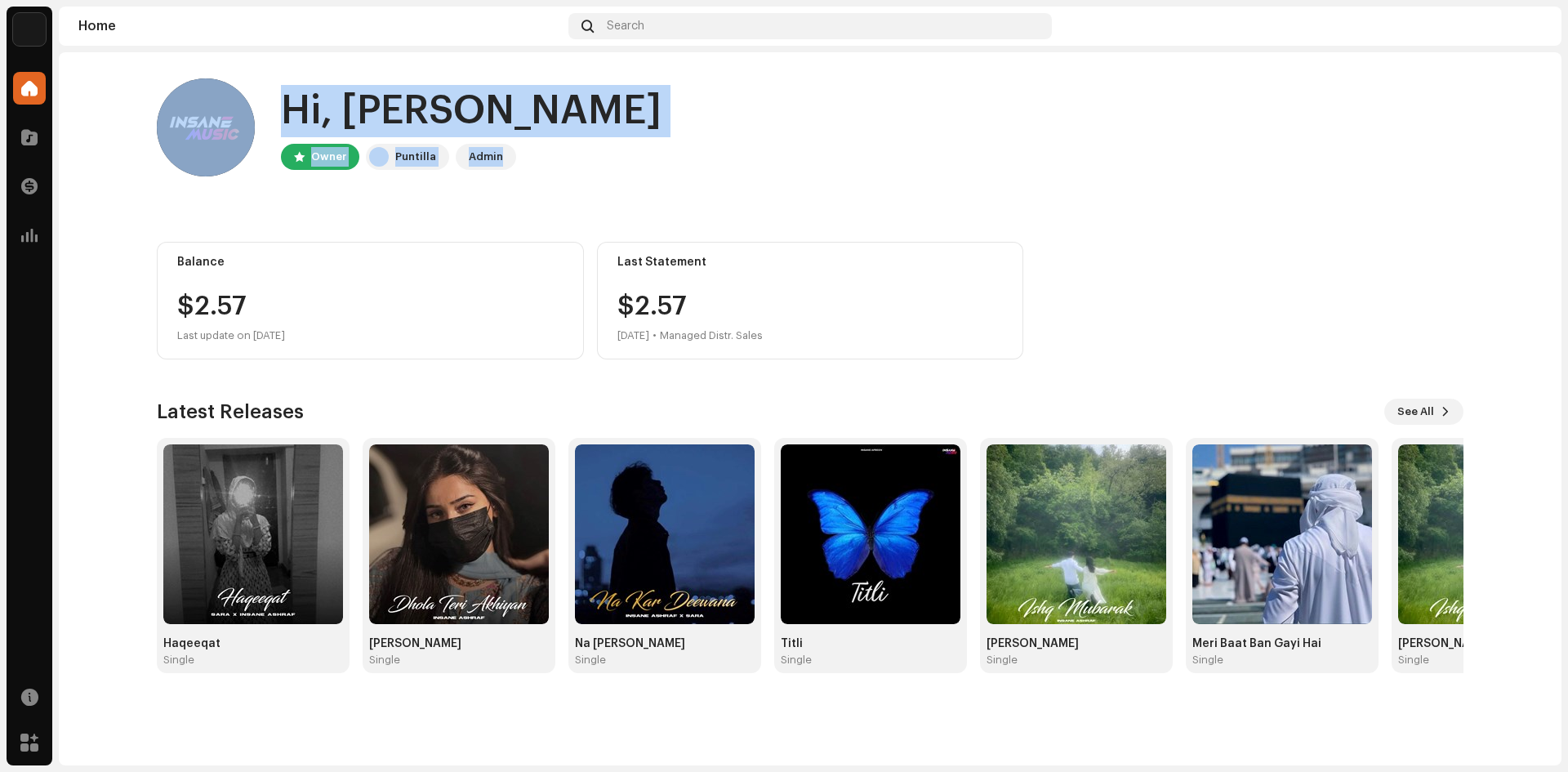
click at [721, 172] on div "Hi, [PERSON_NAME] Owner Puntilla Admin" at bounding box center [810, 127] width 1307 height 98
drag, startPoint x: 250, startPoint y: 116, endPoint x: 270, endPoint y: 112, distance: 20.4
click at [250, 114] on img at bounding box center [205, 127] width 98 height 98
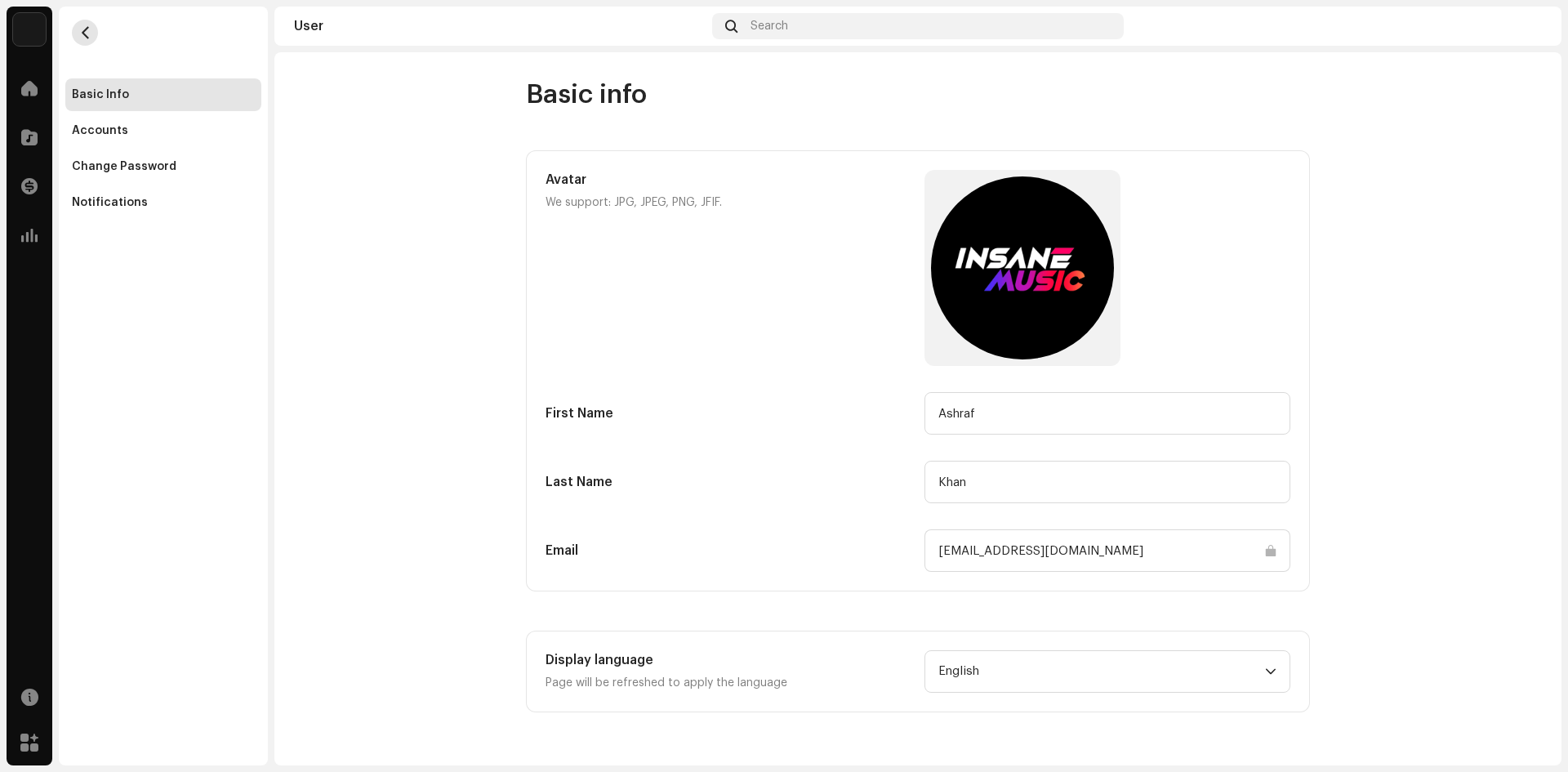
click at [96, 31] on button "button" at bounding box center [85, 32] width 26 height 26
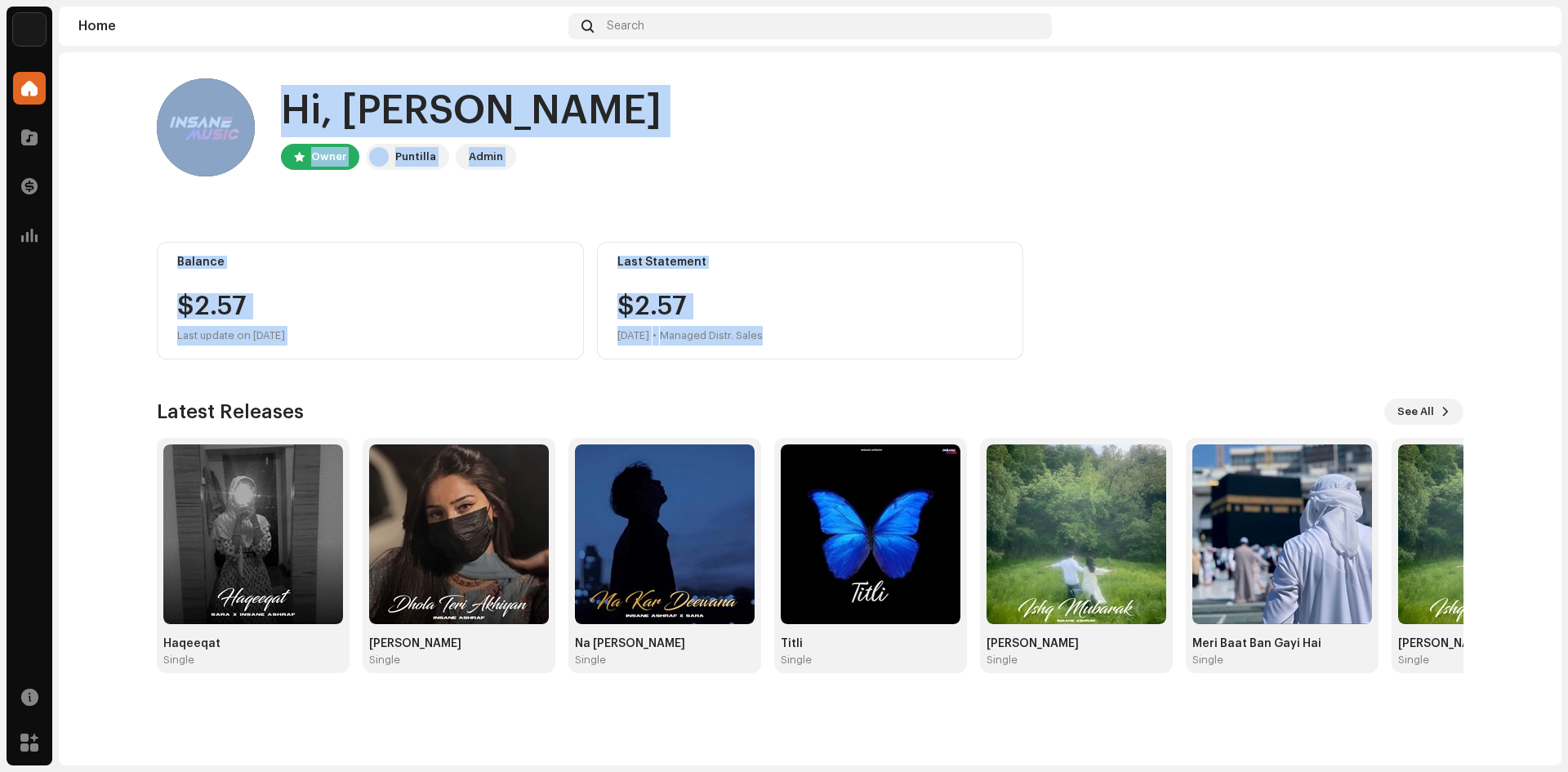
drag, startPoint x: 156, startPoint y: 101, endPoint x: 1188, endPoint y: 341, distance: 1059.5
click at [1152, 359] on div "Hi, [PERSON_NAME] Owner Puntilla Admin Balance $2.57 Last update on [DATE] Last…" at bounding box center [810, 375] width 1359 height 647
click at [1188, 340] on div "Balance $2.57 Last update on [DATE] Last Statement $2.57 [DATE] • Managed Distr…" at bounding box center [810, 300] width 1307 height 117
drag, startPoint x: 145, startPoint y: 99, endPoint x: 1129, endPoint y: 315, distance: 1007.4
click at [1130, 315] on div "Hi, [PERSON_NAME] Owner Puntilla Admin Balance $2.57 Last update on [DATE] Last…" at bounding box center [810, 375] width 1359 height 647
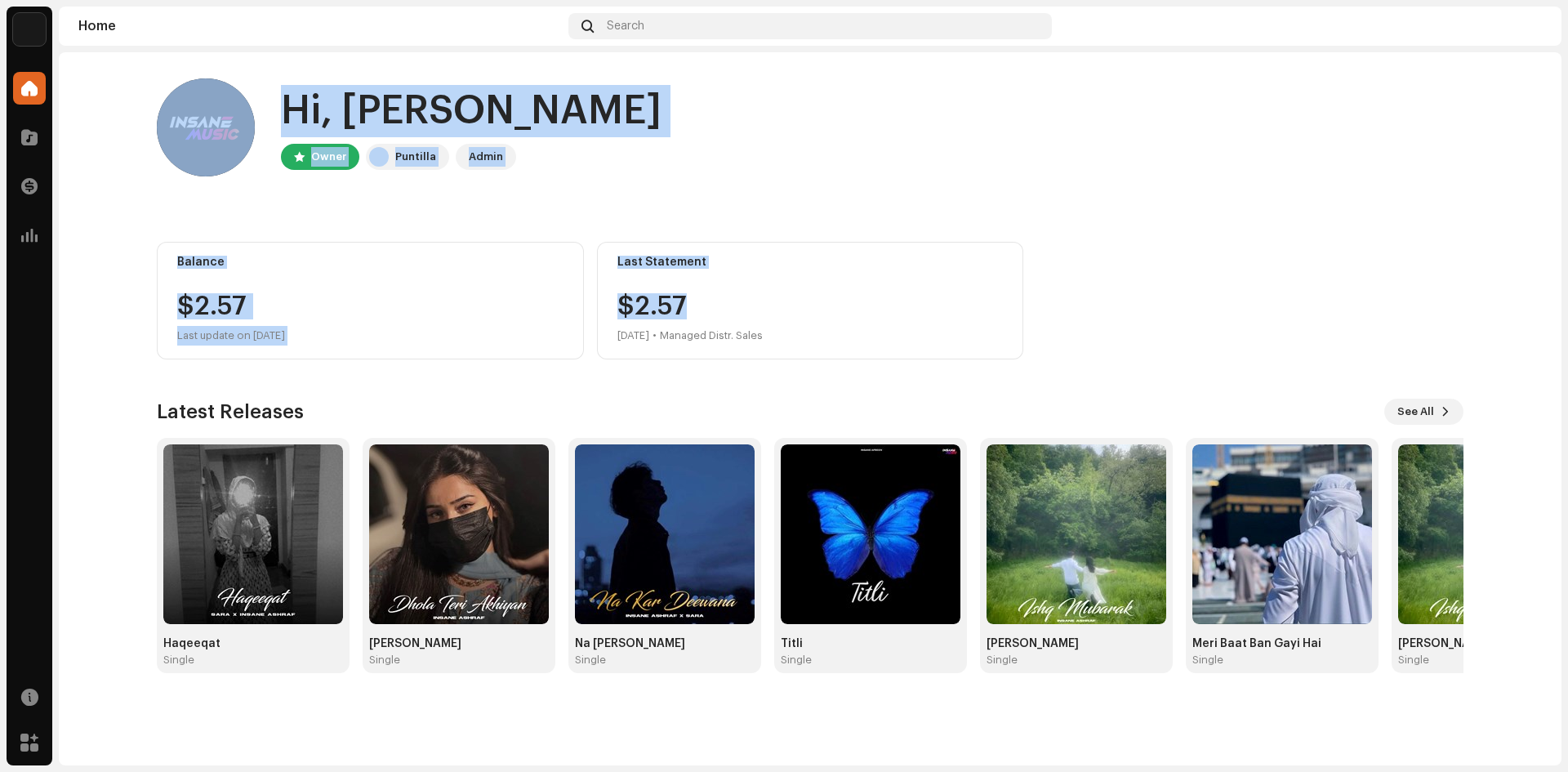
click at [478, 132] on div "Hi, [PERSON_NAME]" at bounding box center [471, 111] width 381 height 52
click at [313, 111] on div "Hi, [PERSON_NAME]" at bounding box center [471, 111] width 381 height 52
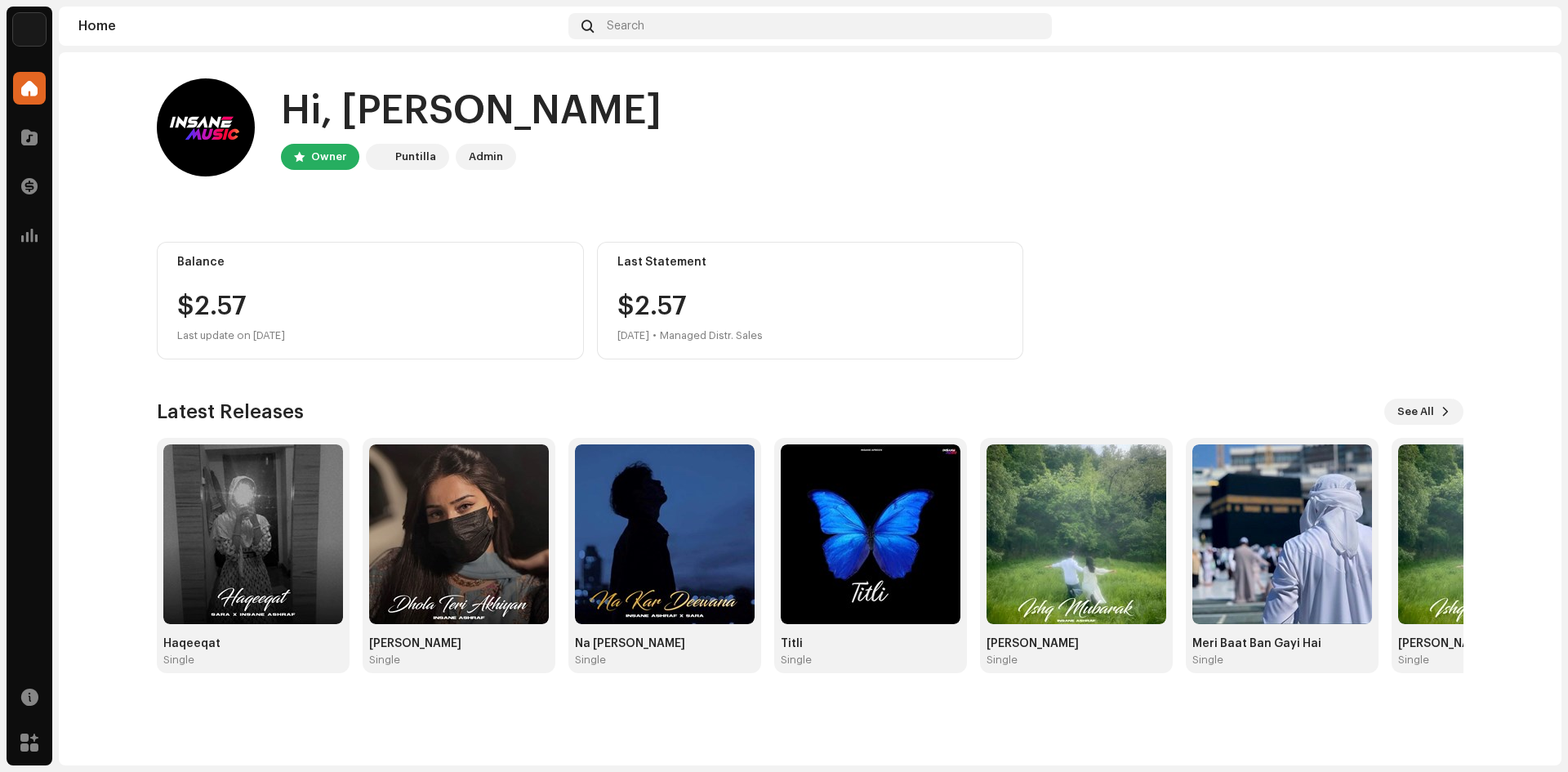
drag, startPoint x: 196, startPoint y: 105, endPoint x: 589, endPoint y: 166, distance: 397.7
click at [482, 146] on div "Hi, [PERSON_NAME] Owner Puntilla Admin" at bounding box center [810, 127] width 1307 height 98
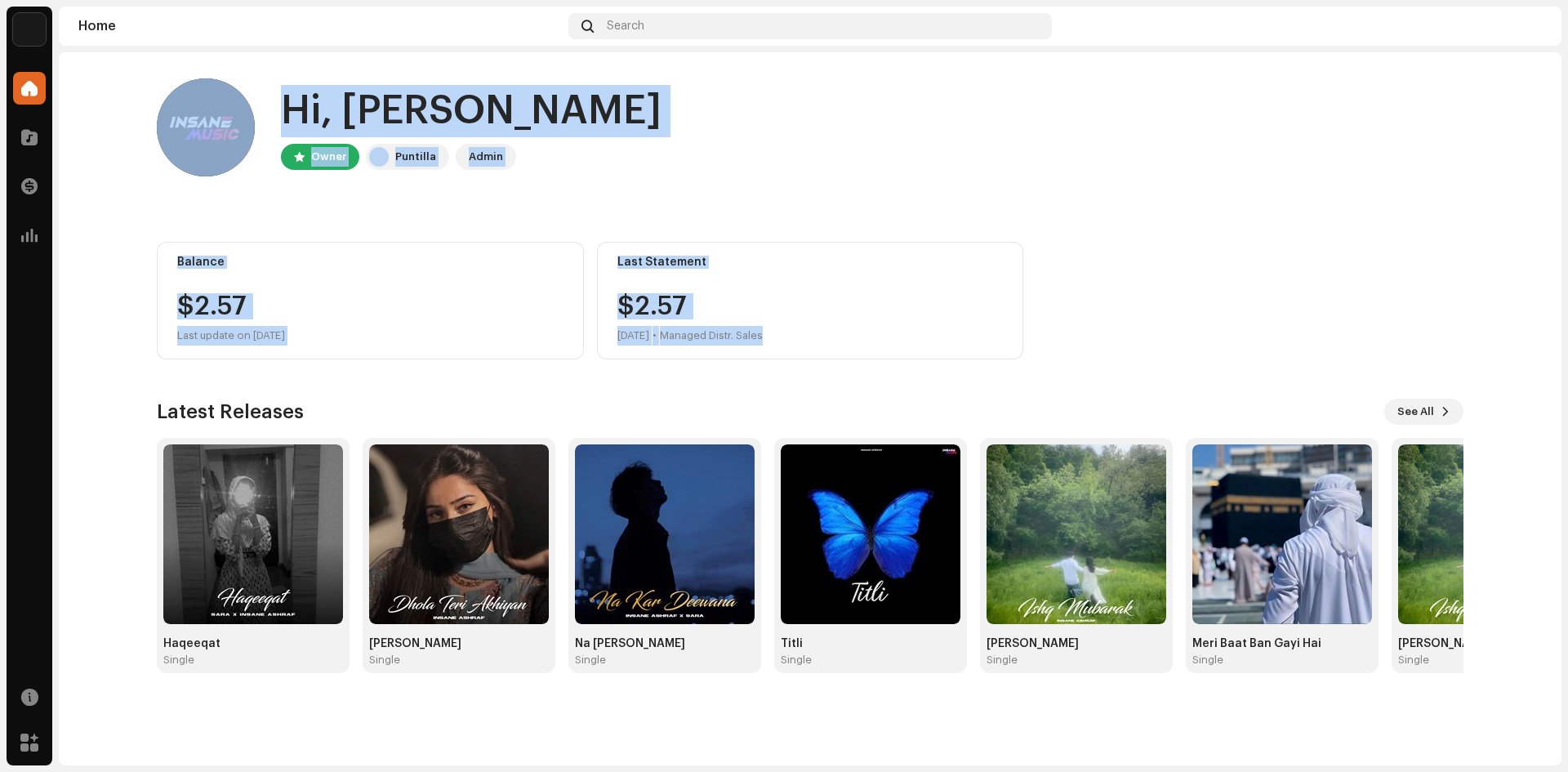
drag, startPoint x: 151, startPoint y: 81, endPoint x: 1217, endPoint y: 346, distance: 1098.4
click at [1217, 346] on div "Hi, [PERSON_NAME] Owner Puntilla Admin Balance $2.57 Last update on [DATE] Last…" at bounding box center [810, 375] width 1359 height 647
click at [1196, 324] on div "Balance $2.57 Last update on [DATE] Last Statement $2.57 [DATE] • Managed Distr…" at bounding box center [810, 300] width 1307 height 117
drag, startPoint x: 1173, startPoint y: 332, endPoint x: 148, endPoint y: 94, distance: 1052.3
click at [150, 106] on div "Hi, [PERSON_NAME] Owner Puntilla Admin Balance $2.57 Last update on [DATE] Last…" at bounding box center [810, 375] width 1359 height 647
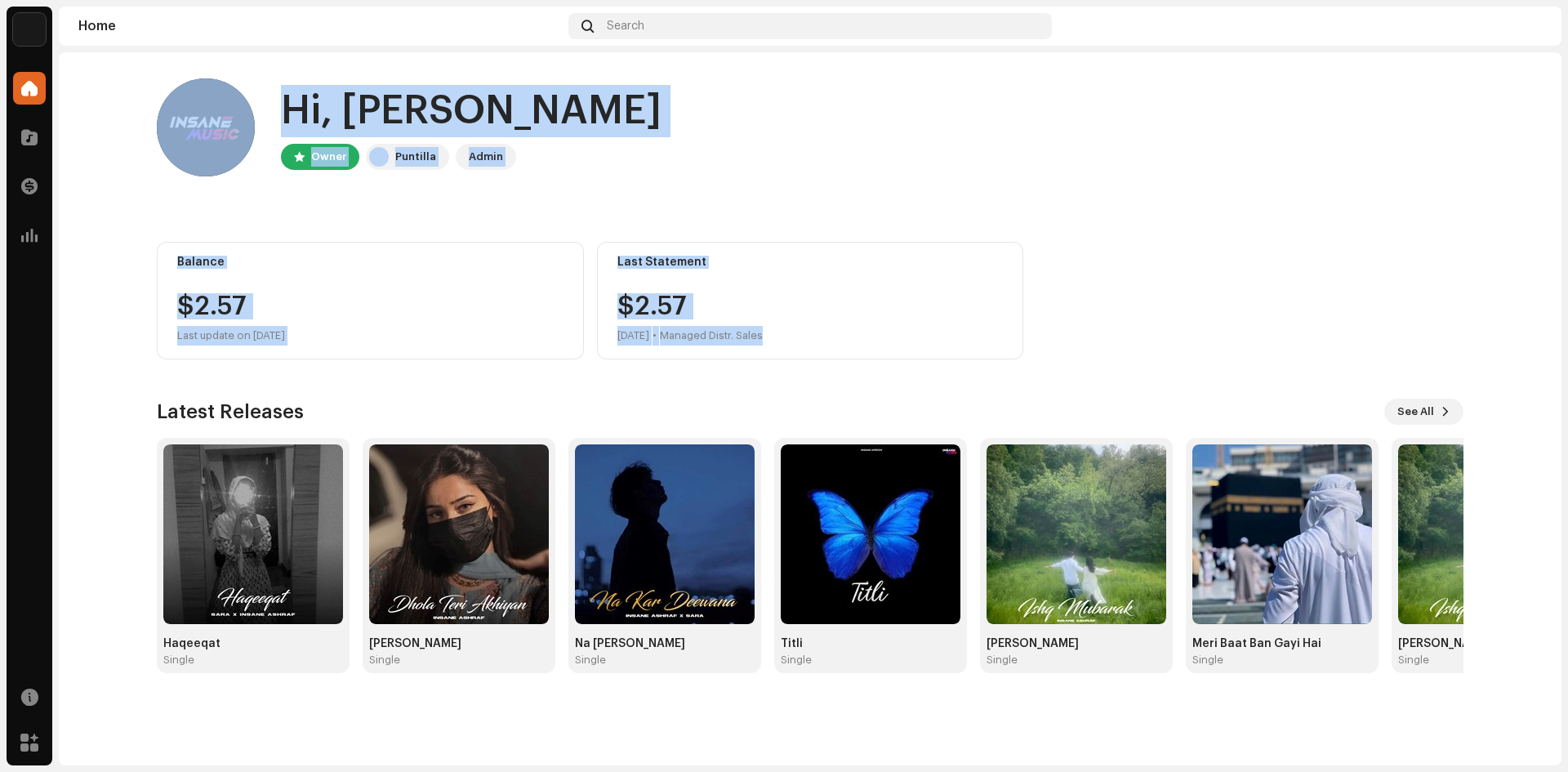
click at [150, 85] on div "Hi, [PERSON_NAME] Owner Puntilla Admin Balance $2.57 Last update on [DATE] Last…" at bounding box center [810, 375] width 1359 height 647
drag, startPoint x: 150, startPoint y: 72, endPoint x: 1060, endPoint y: 365, distance: 956.0
click at [1059, 387] on div "Hi, [PERSON_NAME] Owner Puntilla Admin Balance $2.57 Last update on [DATE] Last…" at bounding box center [810, 375] width 1359 height 647
click at [1061, 361] on div "Hi, [PERSON_NAME] Owner Puntilla Admin Balance $2.57 Last update on [DATE] Last…" at bounding box center [810, 375] width 1307 height 647
click at [758, 192] on home-user "Hi, [PERSON_NAME] Owner Puntilla Admin" at bounding box center [810, 140] width 1307 height 124
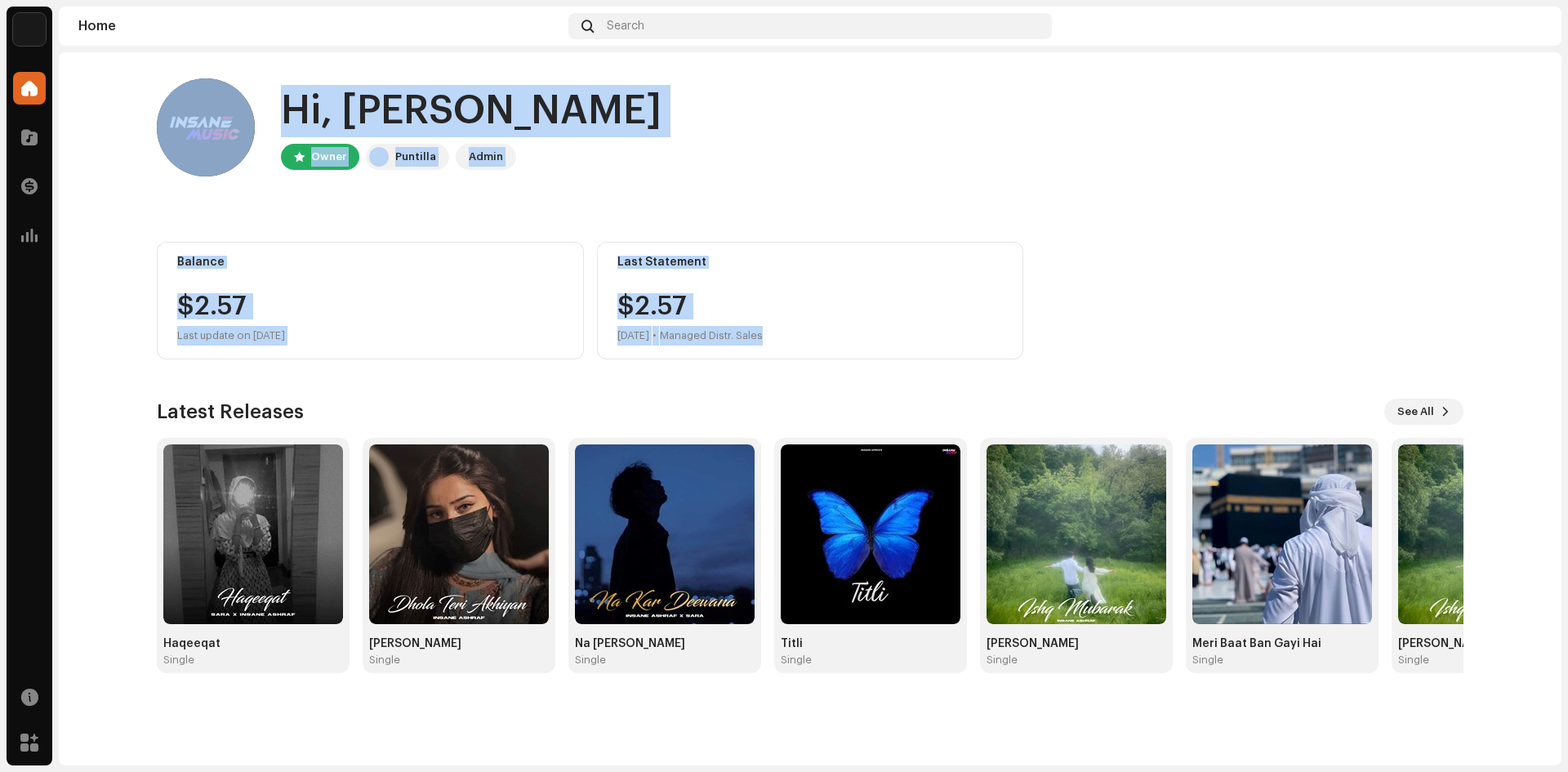
drag, startPoint x: 151, startPoint y: 66, endPoint x: 1093, endPoint y: 370, distance: 989.8
click at [1093, 370] on div "Hi, [PERSON_NAME] Owner Puntilla Admin Balance $2.57 Last update on [DATE] Last…" at bounding box center [810, 375] width 1359 height 647
click at [1093, 370] on div "Hi, [PERSON_NAME] Owner Puntilla Admin Balance $2.57 Last update on [DATE] Last…" at bounding box center [810, 375] width 1307 height 647
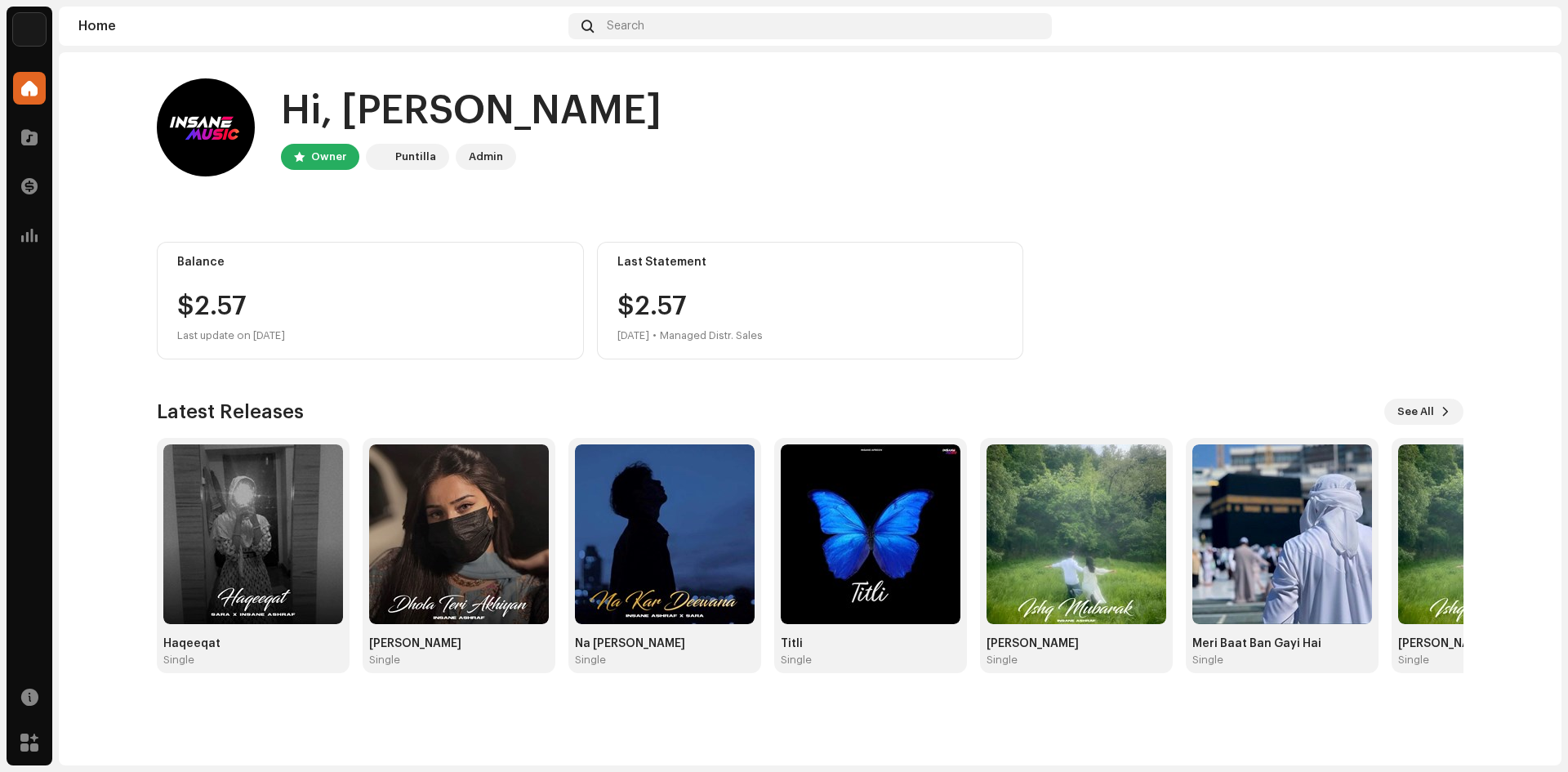
click at [905, 149] on div "Hi, [PERSON_NAME] Owner Puntilla Admin" at bounding box center [810, 127] width 1307 height 98
click at [948, 13] on div "Search" at bounding box center [810, 26] width 484 height 26
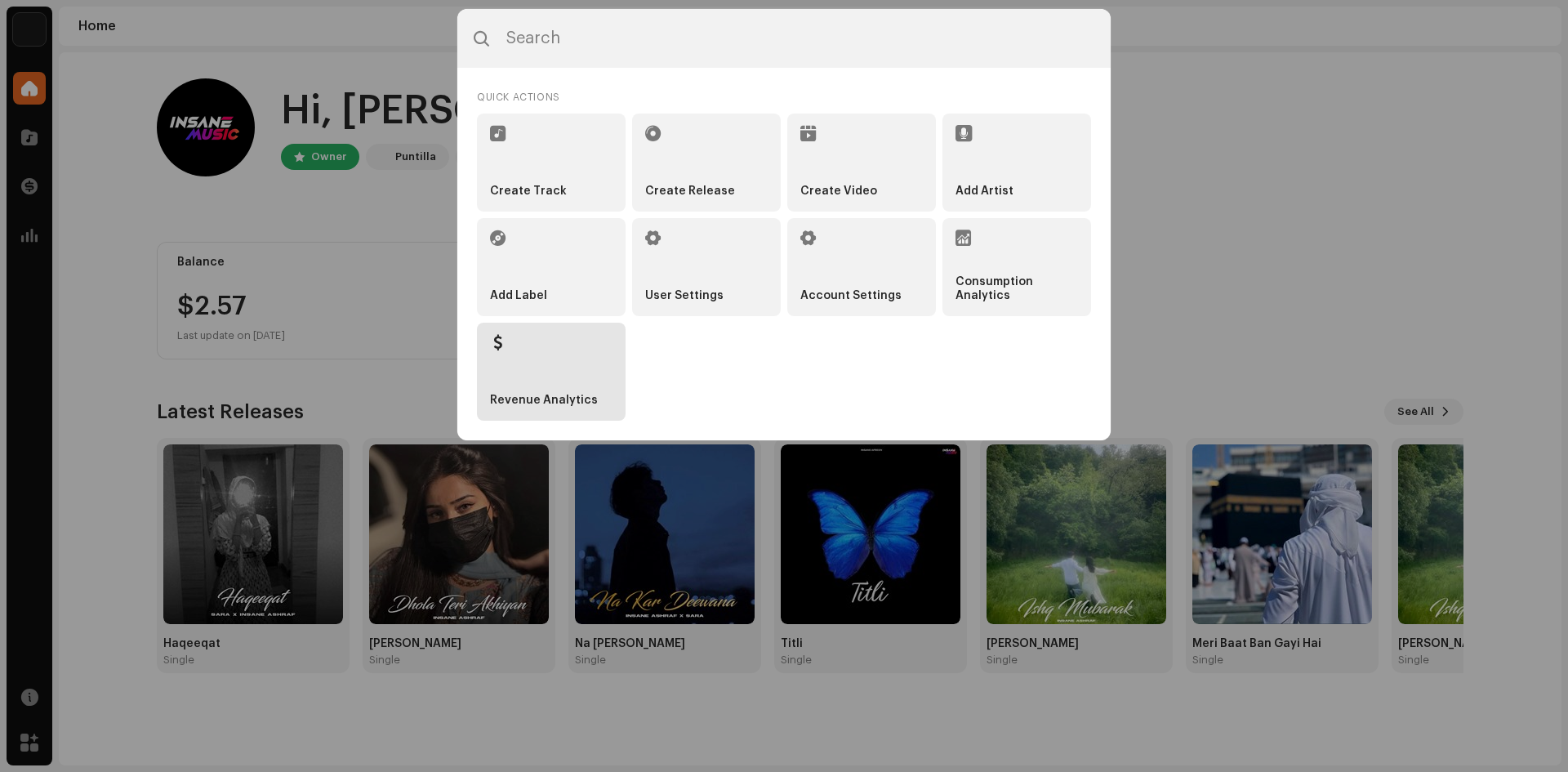
click at [573, 375] on li "Revenue Analytics" at bounding box center [551, 371] width 149 height 98
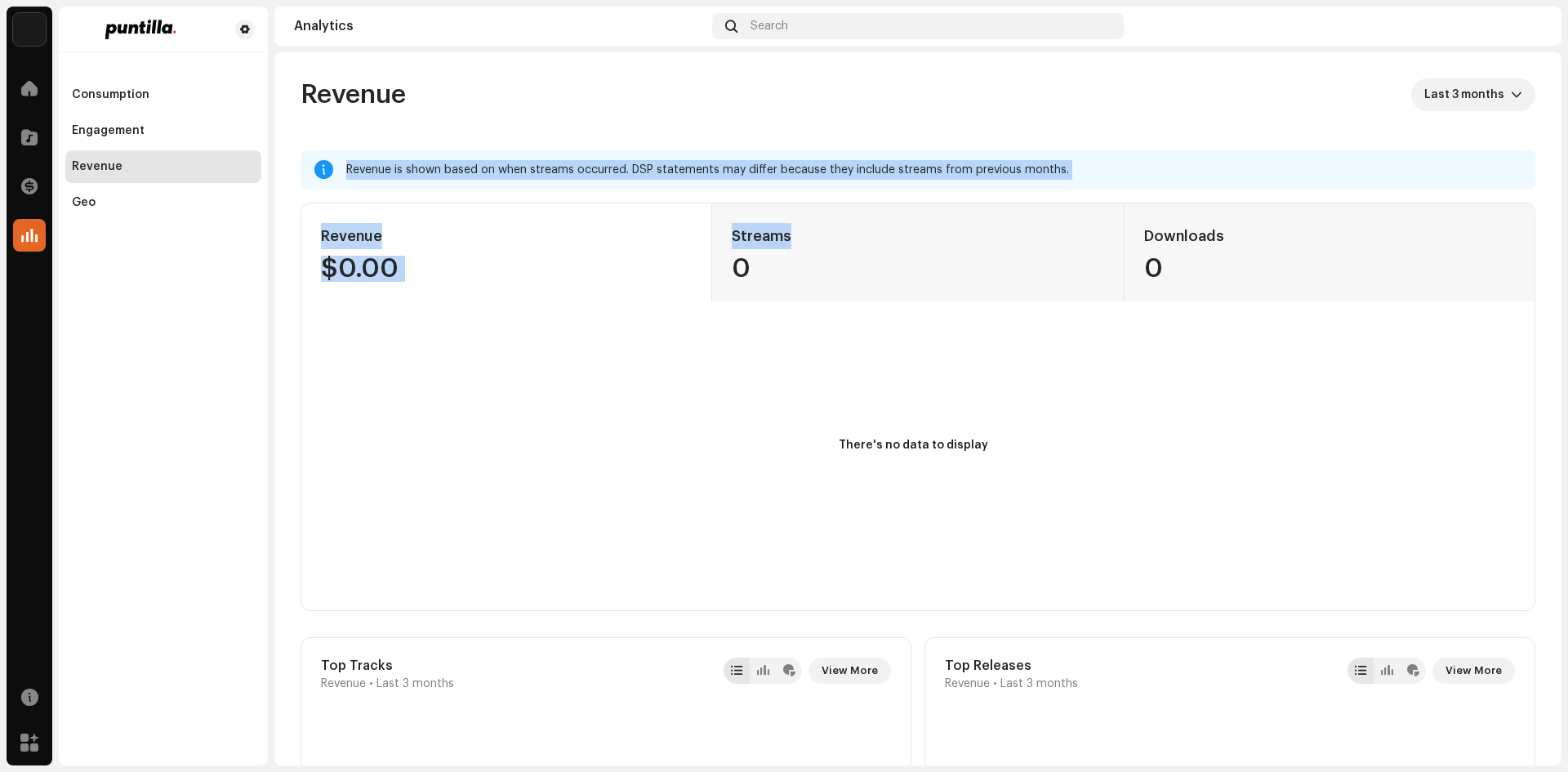
drag, startPoint x: 340, startPoint y: 168, endPoint x: 1076, endPoint y: 218, distance: 737.7
click at [1076, 218] on div "Revenue is shown based on when streams occurred. DSP statements may differ beca…" at bounding box center [918, 381] width 1235 height 461
click at [1076, 218] on div "Revenue $0.00 Streams 0 Downloads 0" at bounding box center [918, 252] width 1234 height 98
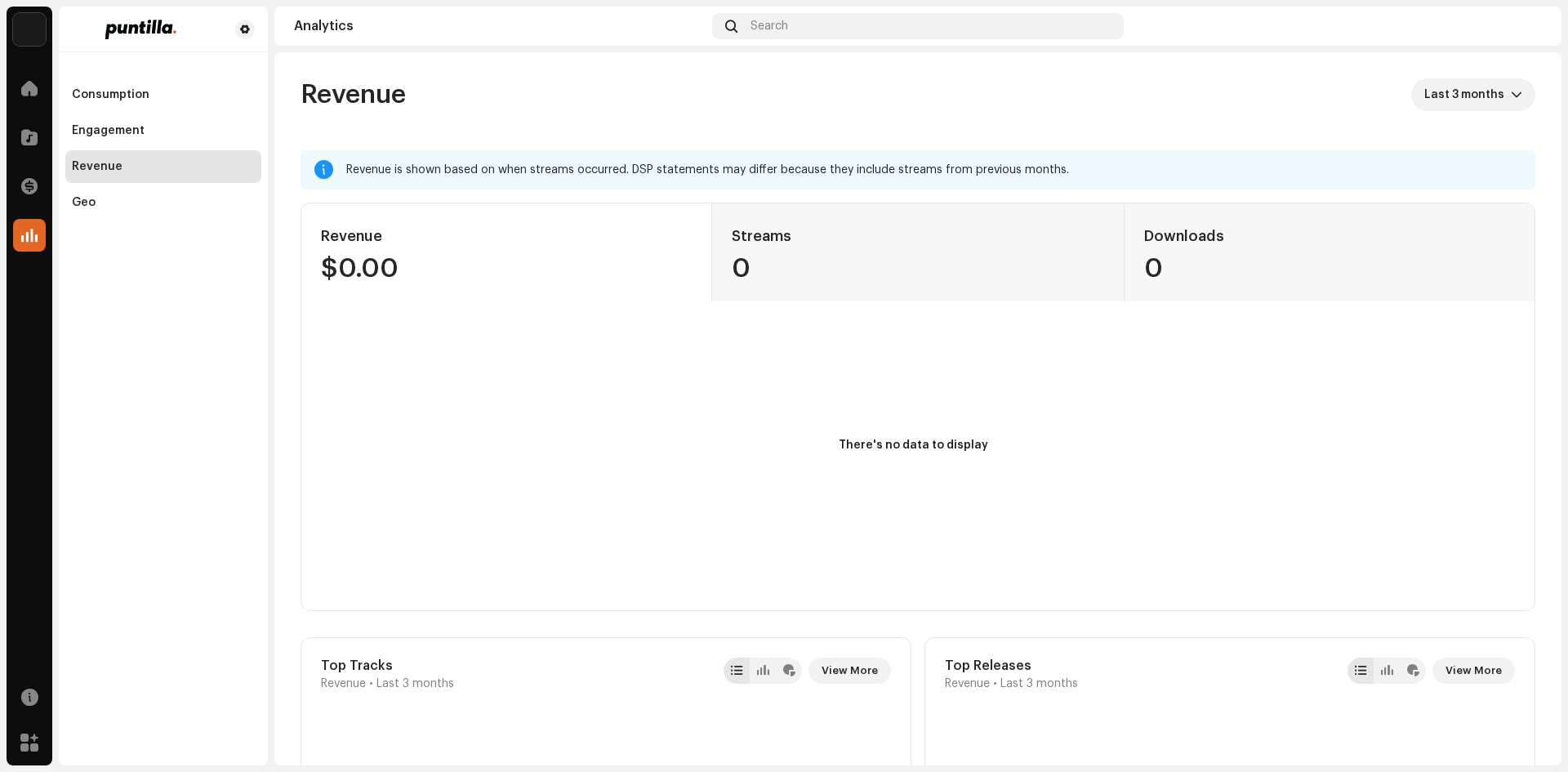
drag, startPoint x: 1298, startPoint y: 259, endPoint x: 280, endPoint y: 139, distance: 1025.0
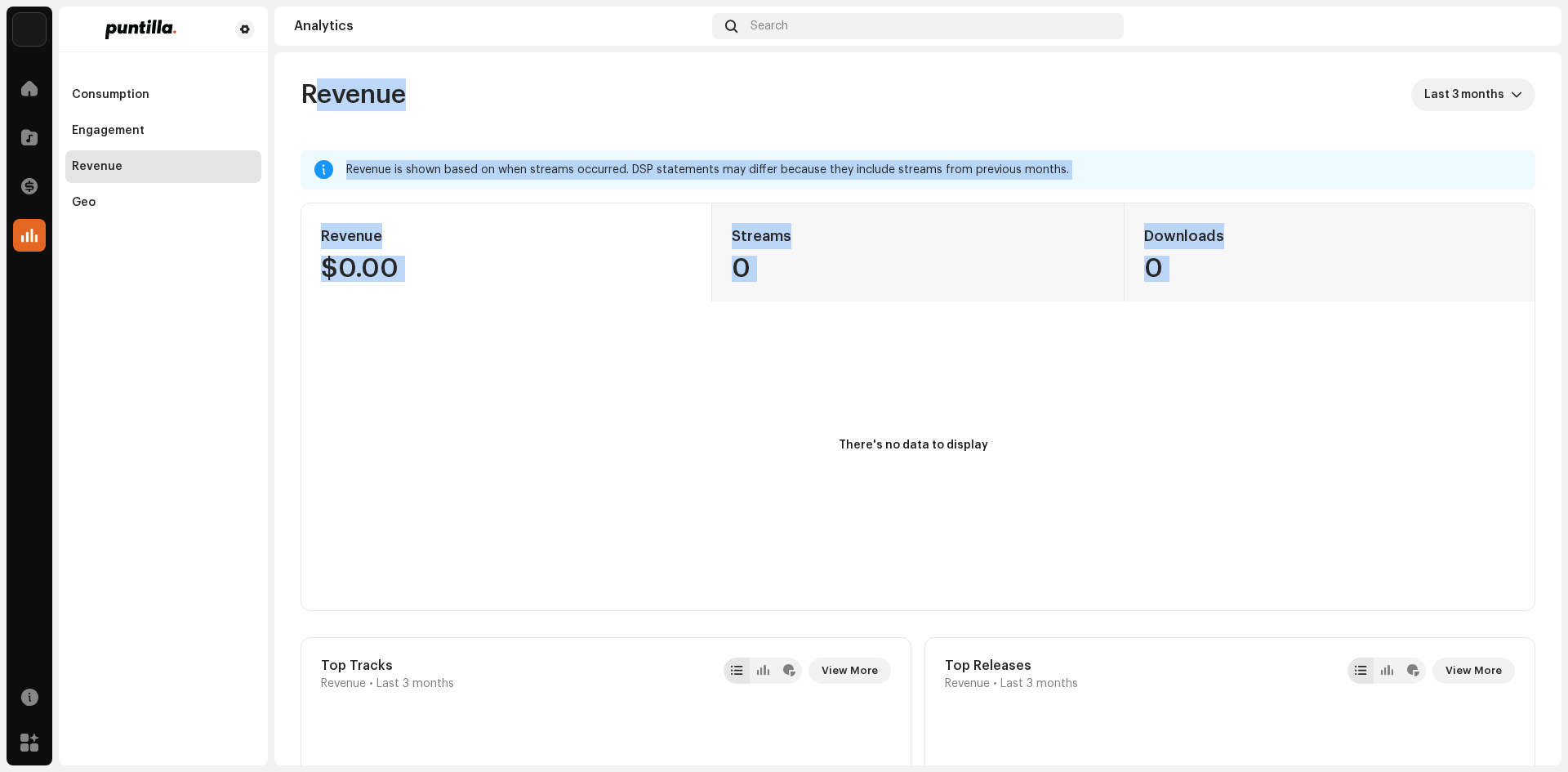
drag, startPoint x: 299, startPoint y: 102, endPoint x: 1338, endPoint y: 349, distance: 1068.0
click at [1338, 347] on rect at bounding box center [913, 464] width 1211 height 261
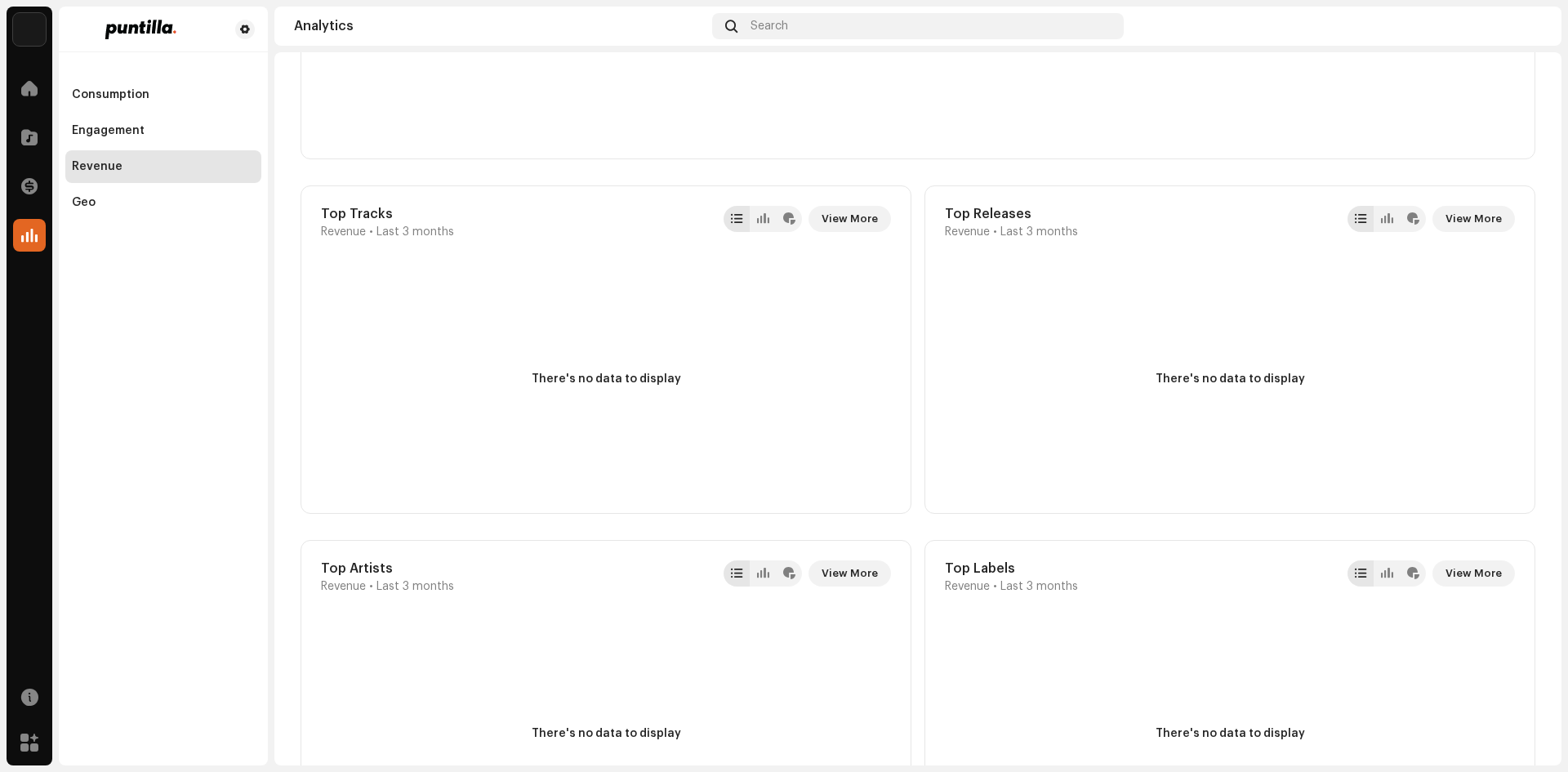
scroll to position [490, 0]
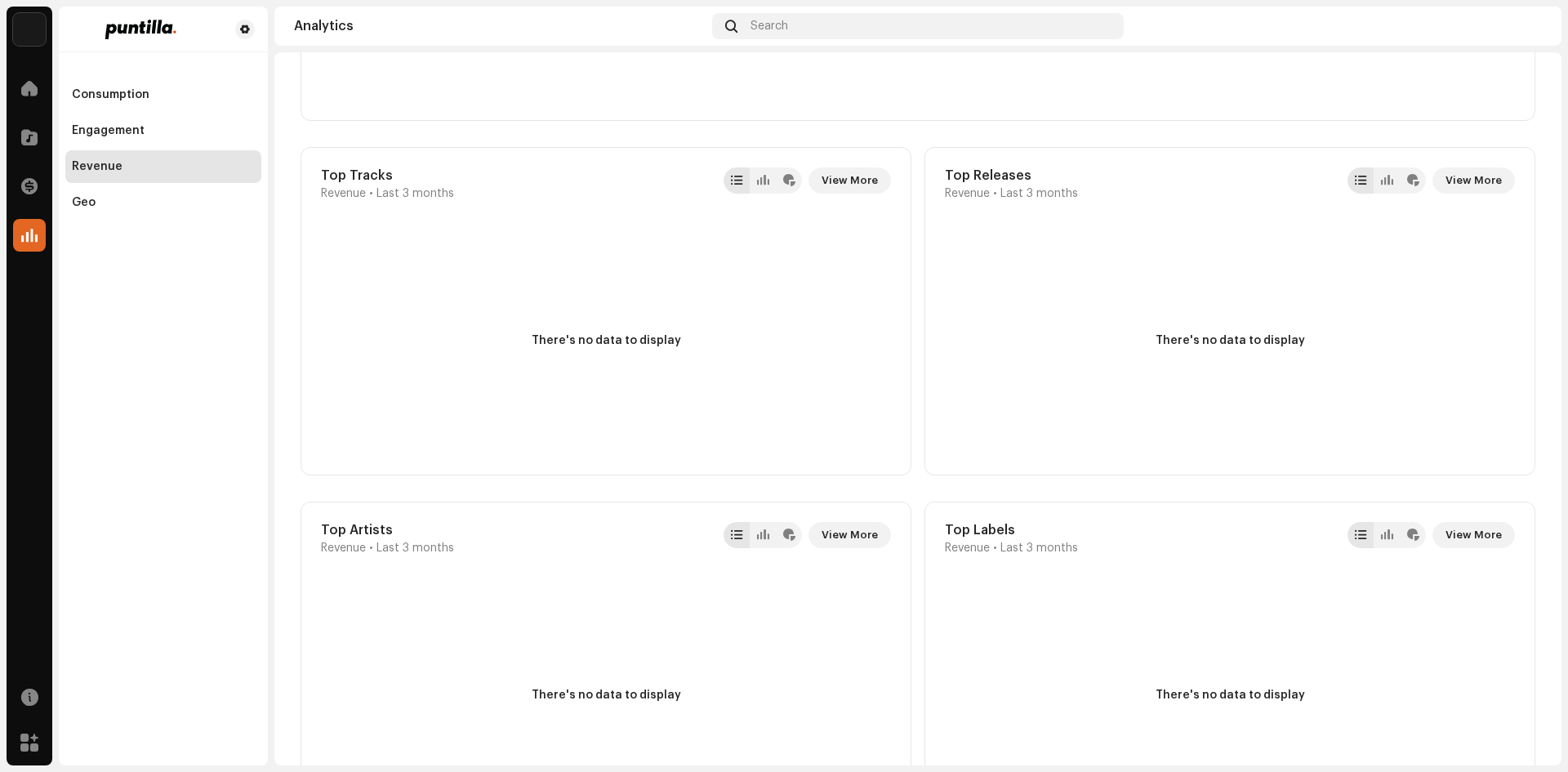
click at [1006, 298] on div "There's no data to display" at bounding box center [1230, 340] width 571 height 229
click at [94, 94] on div "Consumption" at bounding box center [111, 94] width 77 height 13
click at [26, 79] on div at bounding box center [29, 88] width 32 height 32
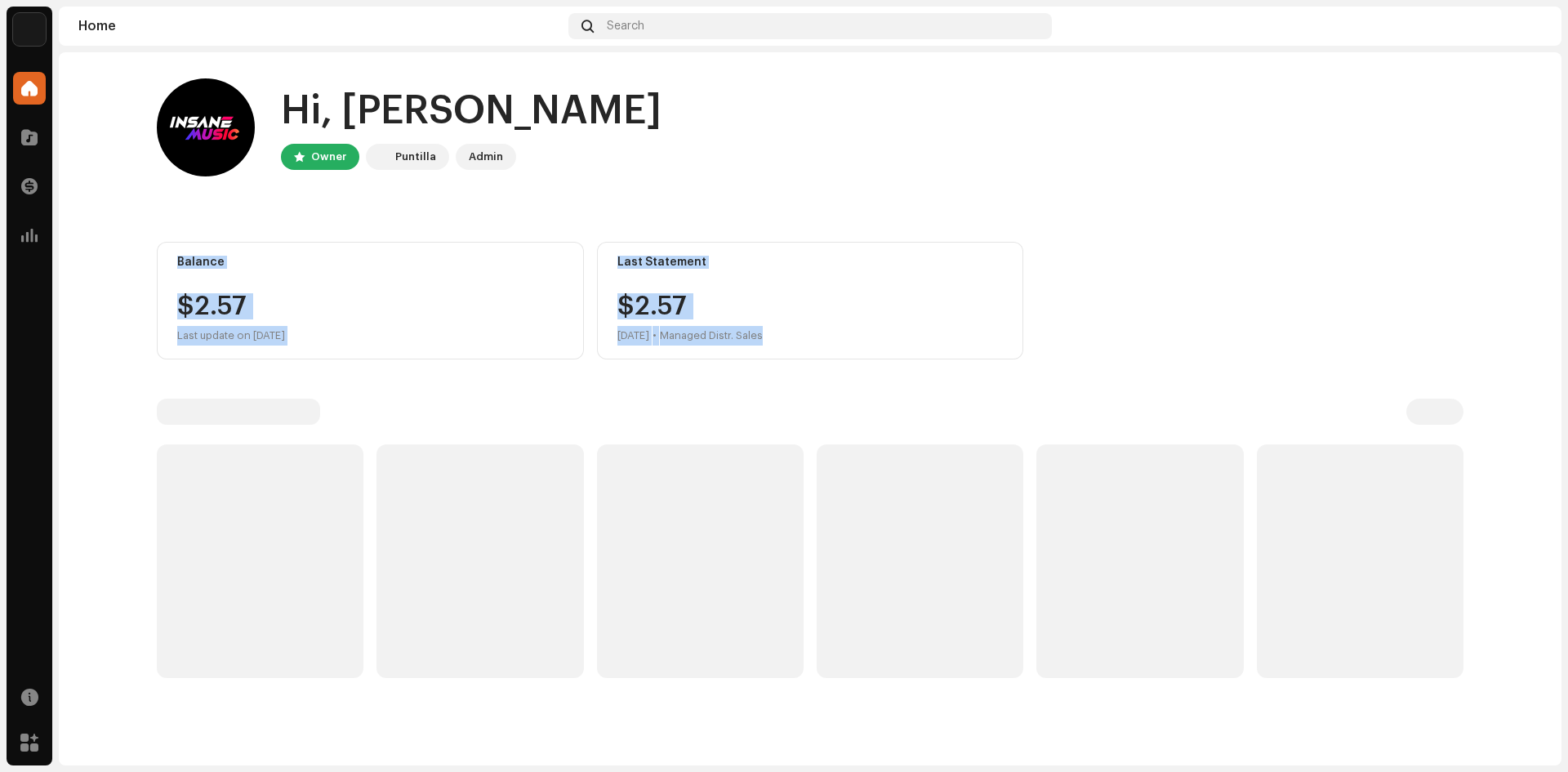
drag, startPoint x: 162, startPoint y: 251, endPoint x: 946, endPoint y: 343, distance: 789.4
click at [944, 344] on home-home "Hi, [PERSON_NAME] Owner Puntilla Admin Balance $2.57 Last update on [DATE] Last…" at bounding box center [810, 377] width 1503 height 652
drag, startPoint x: 954, startPoint y: 338, endPoint x: 994, endPoint y: 340, distance: 40.0
click at [954, 338] on div "$2.57 [DATE] • Managed Distr. Sales" at bounding box center [810, 319] width 386 height 52
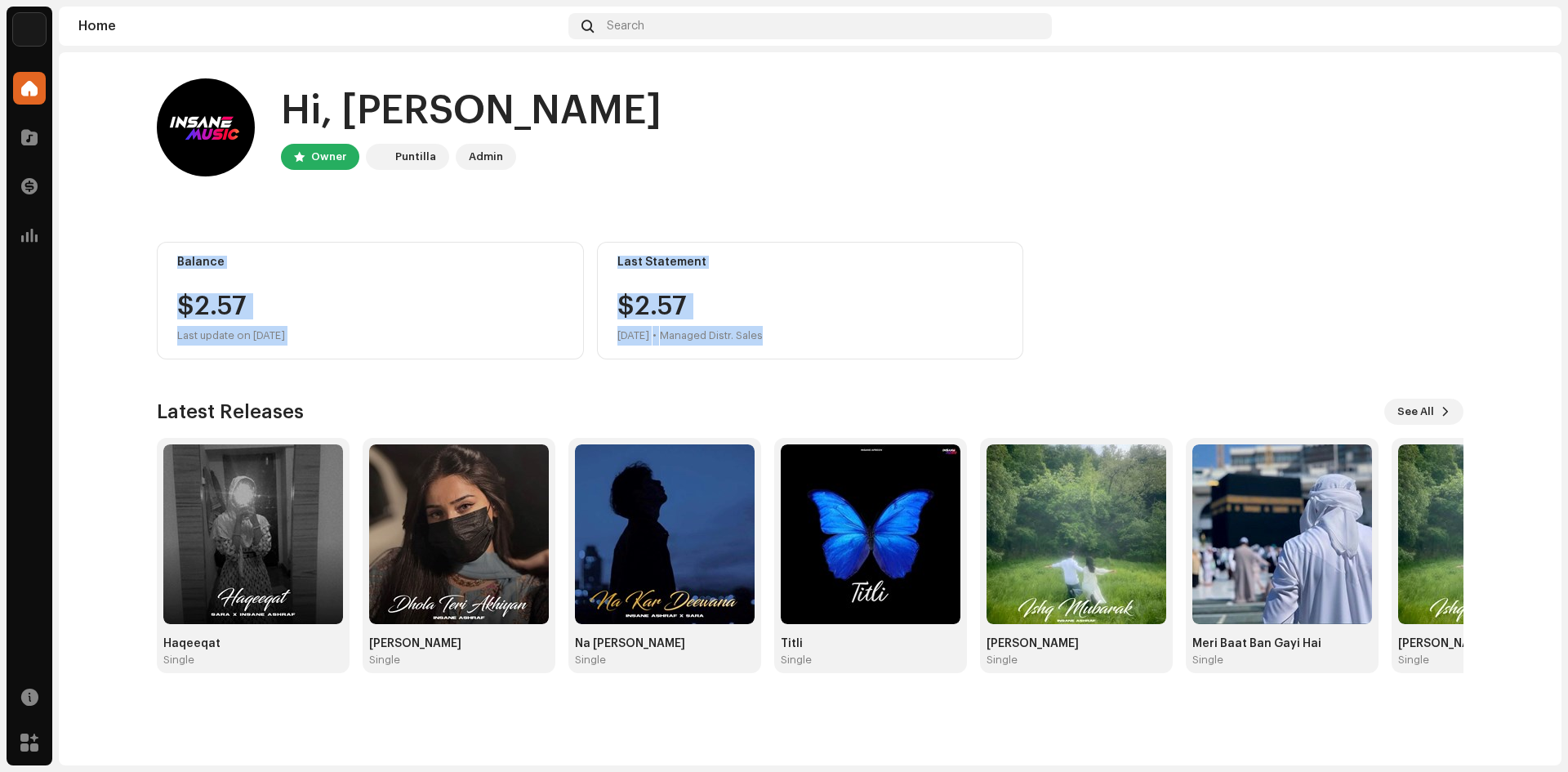
click at [1466, 356] on div "Hi, [PERSON_NAME] Owner Puntilla Admin Balance $2.57 Last update on [DATE] Last…" at bounding box center [810, 375] width 1359 height 647
drag, startPoint x: 1558, startPoint y: 354, endPoint x: 106, endPoint y: 229, distance: 1457.4
click at [101, 234] on div "Insane Music Home Catalog Transactions Analytics Resources Marketplace Home Sea…" at bounding box center [784, 386] width 1568 height 772
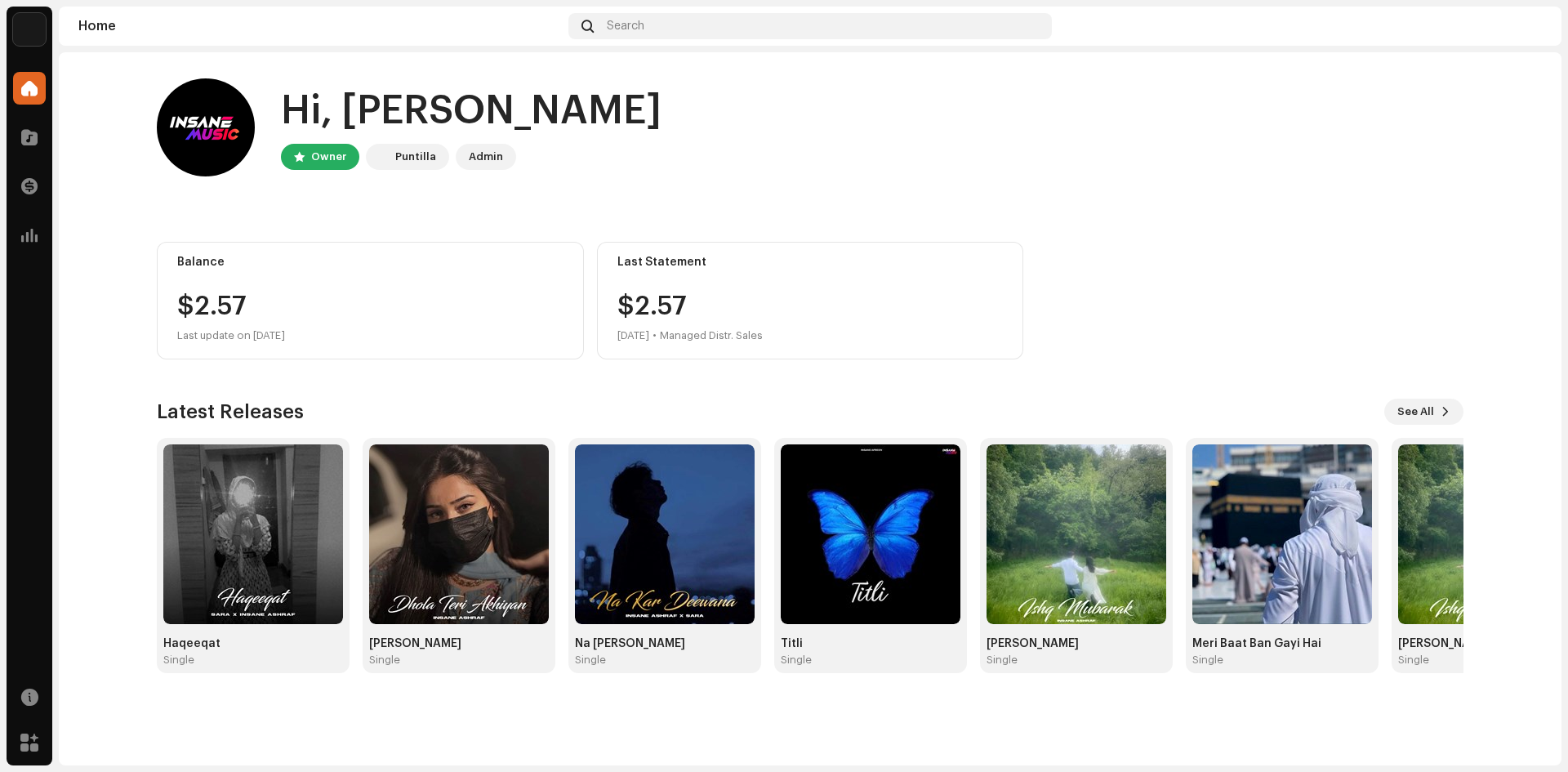
click at [111, 209] on home-home "Hi, [PERSON_NAME] Owner Puntilla Admin Balance $2.57 Last update on [DATE] Last…" at bounding box center [810, 375] width 1503 height 647
